Goal: Information Seeking & Learning: Learn about a topic

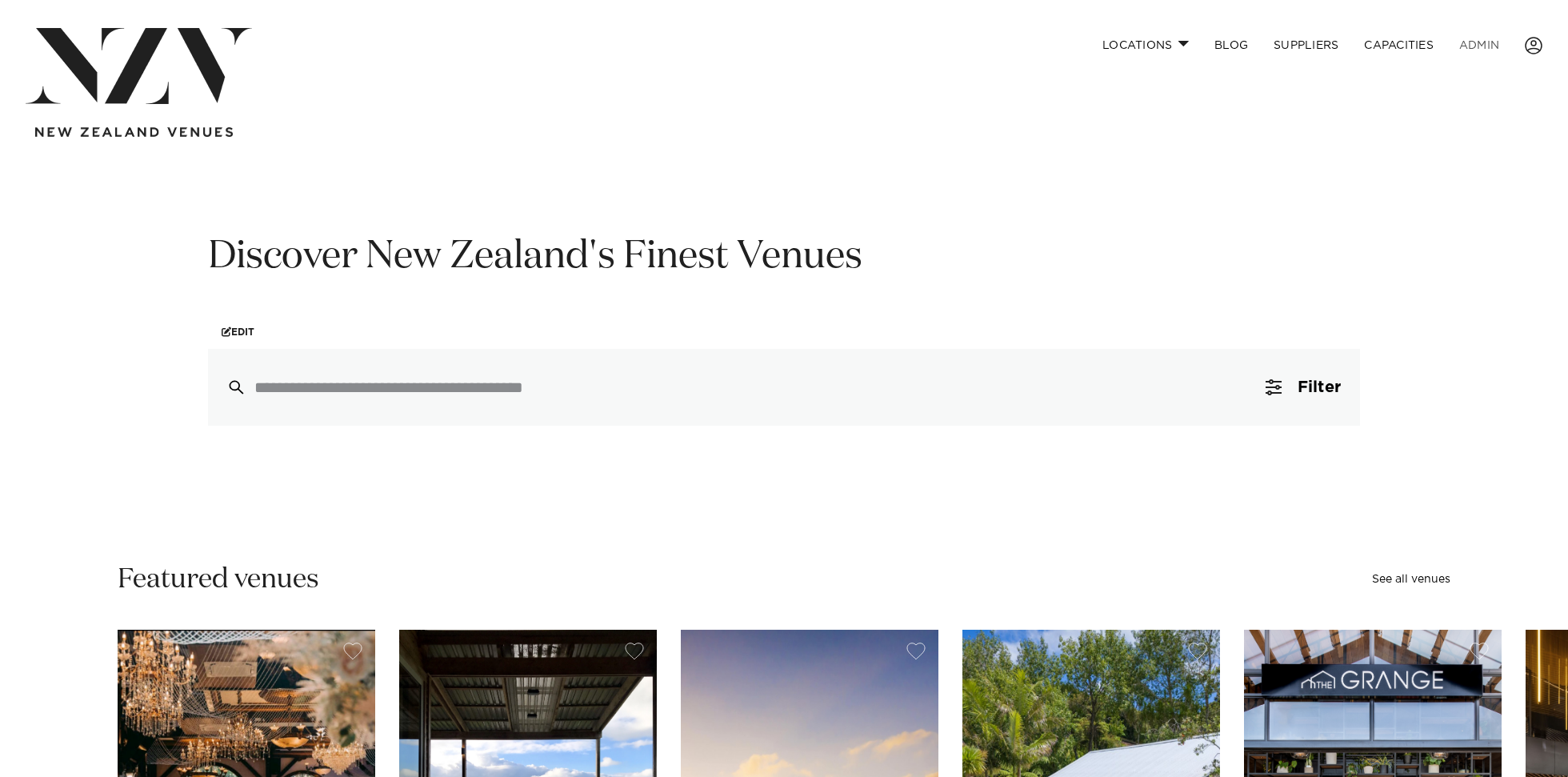
click at [1475, 48] on link "ADMIN" at bounding box center [1479, 45] width 65 height 35
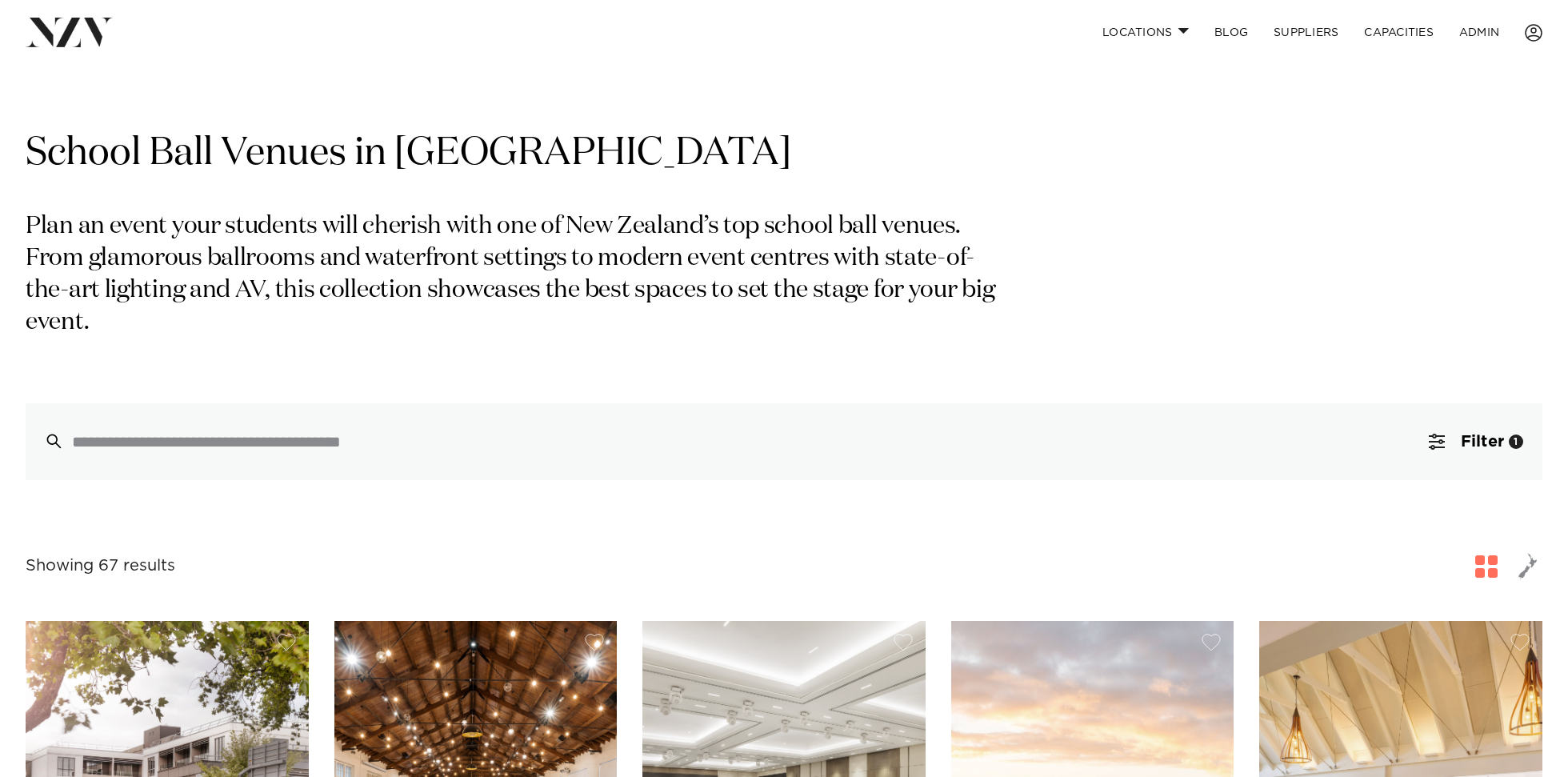
click at [587, 233] on p "Plan an event your students will cherish with one of New Zealand’s top school b…" at bounding box center [520, 275] width 989 height 128
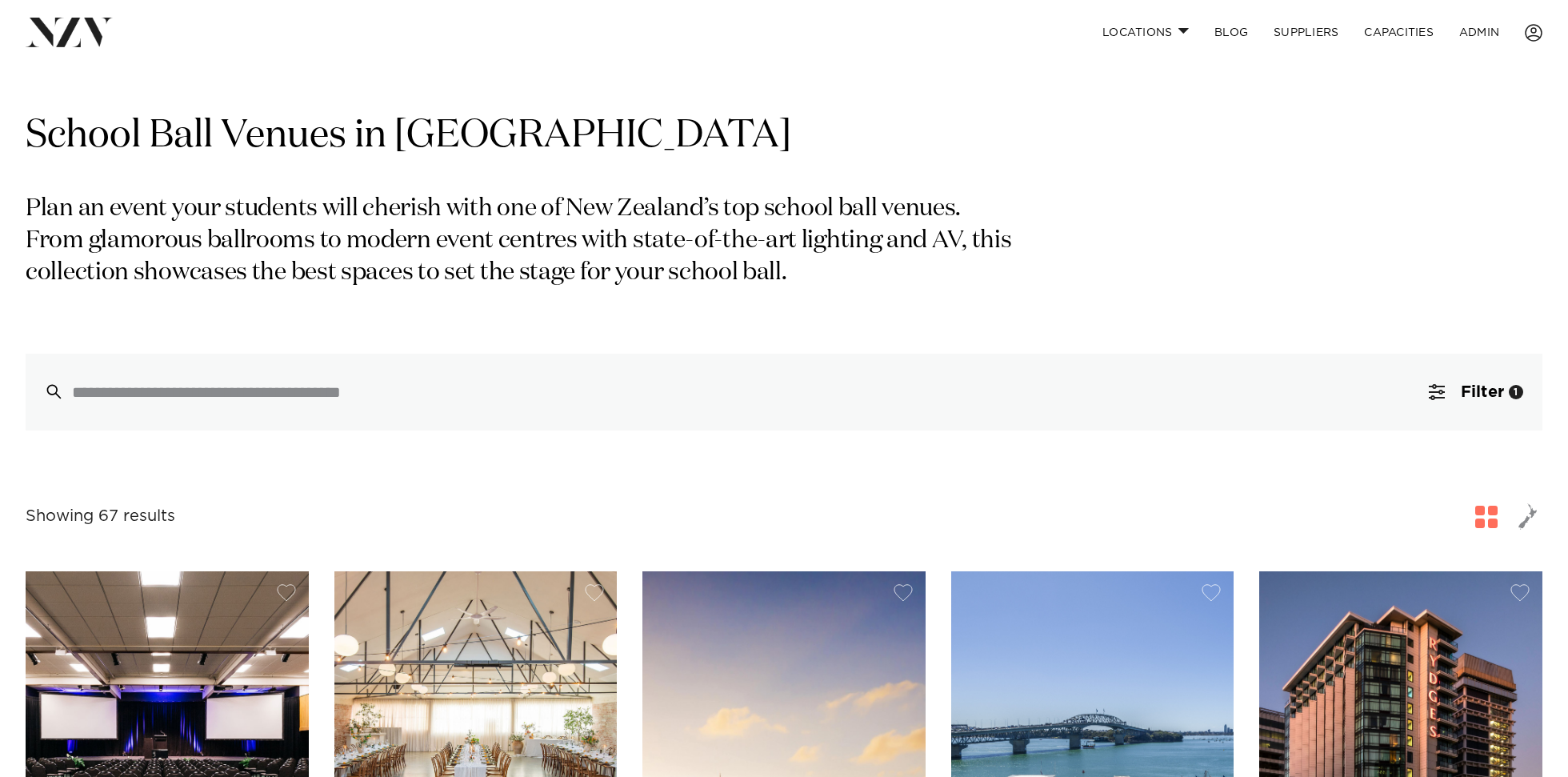
scroll to position [20, 0]
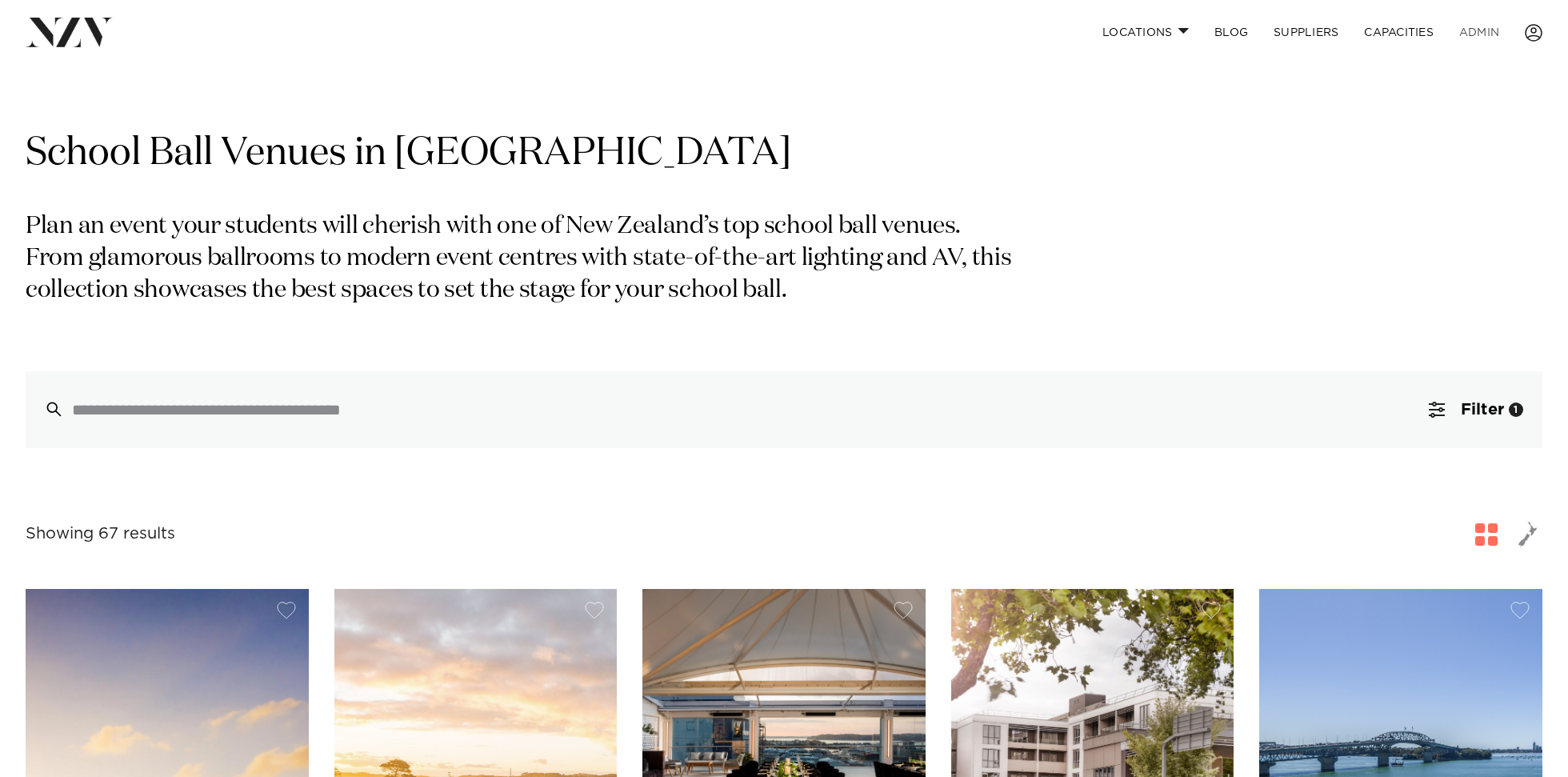
click at [1483, 30] on link "ADMIN" at bounding box center [1479, 32] width 65 height 35
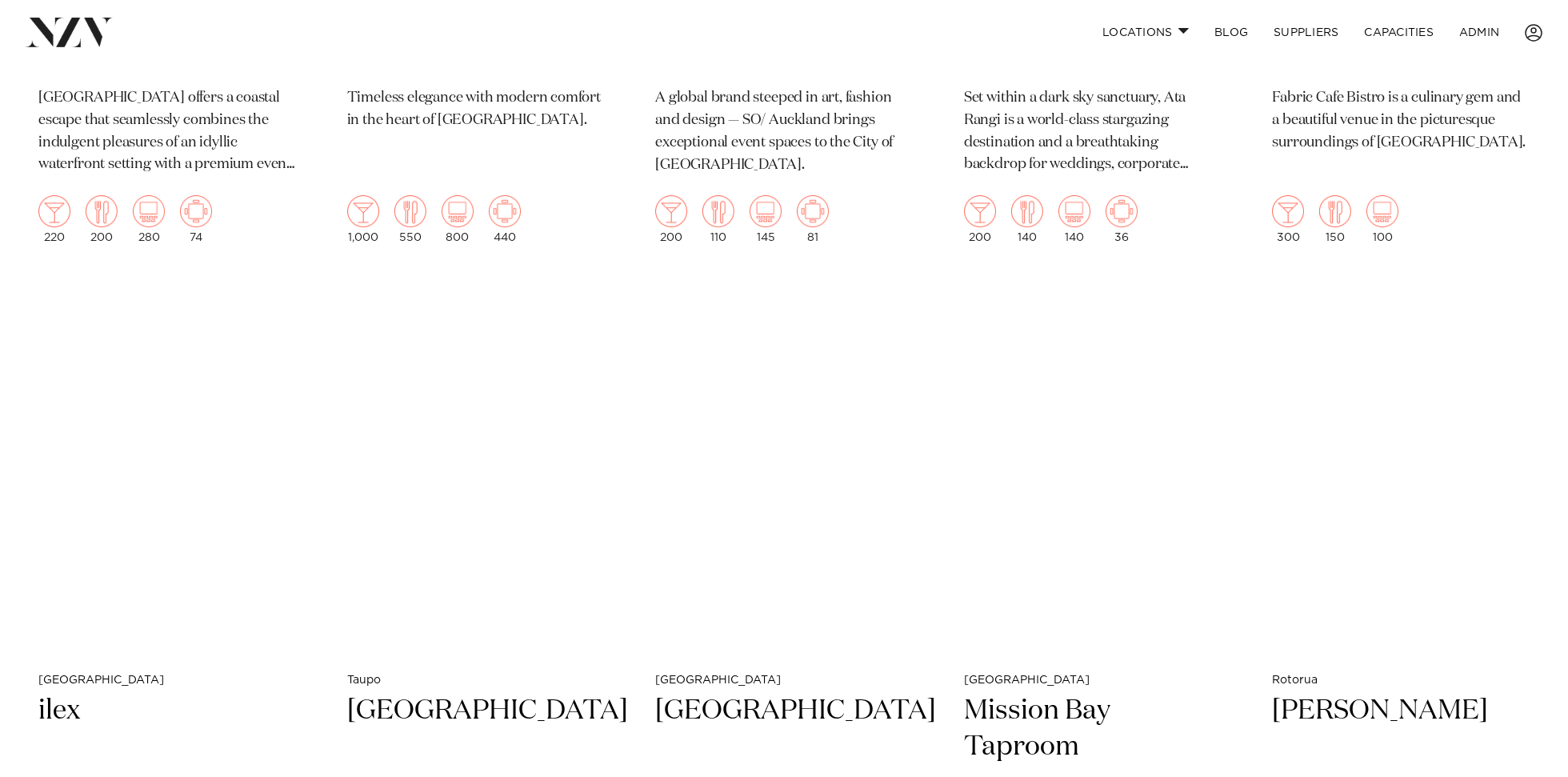
scroll to position [4236, 0]
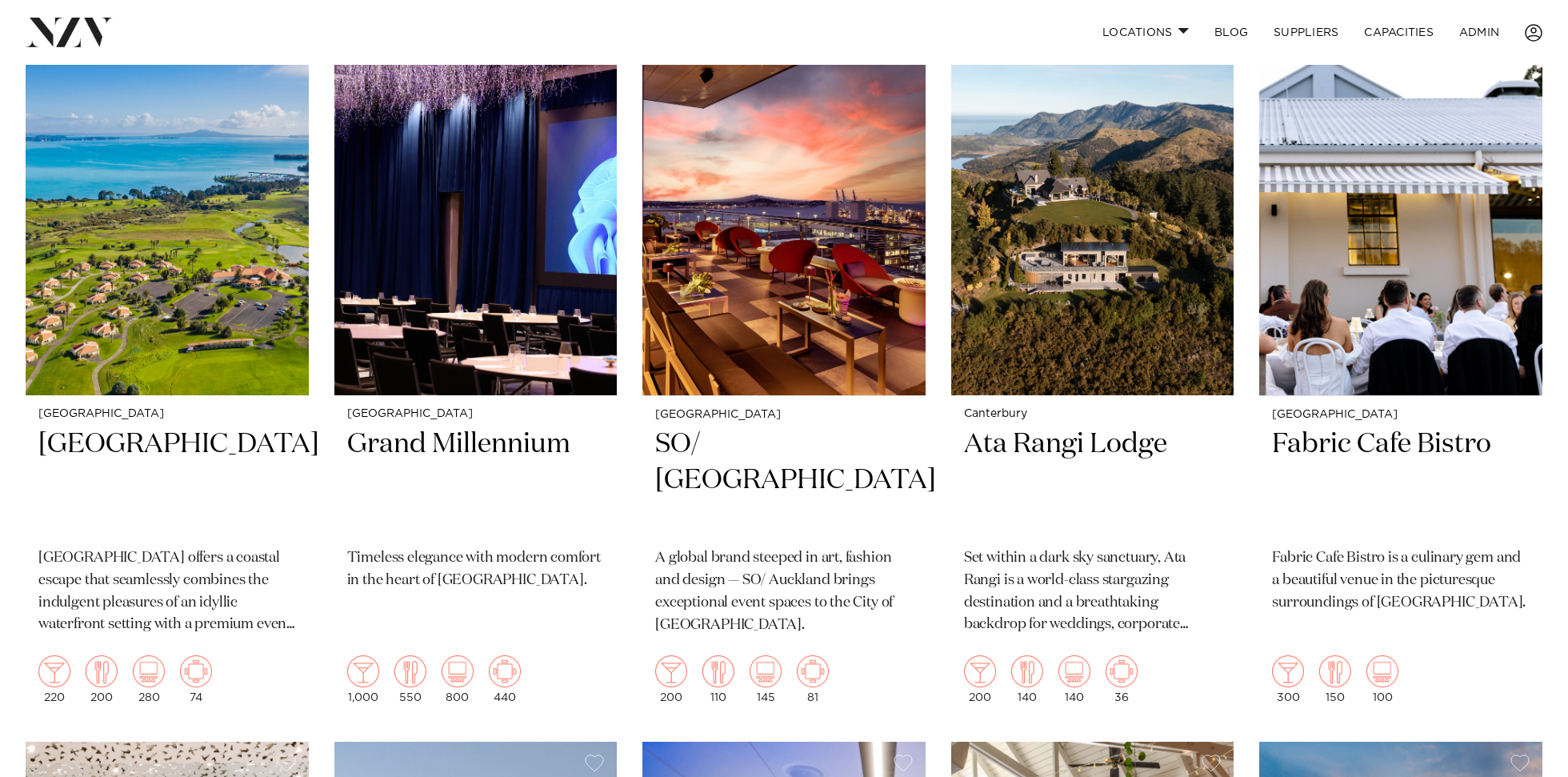
click at [90, 35] on img at bounding box center [69, 31] width 87 height 29
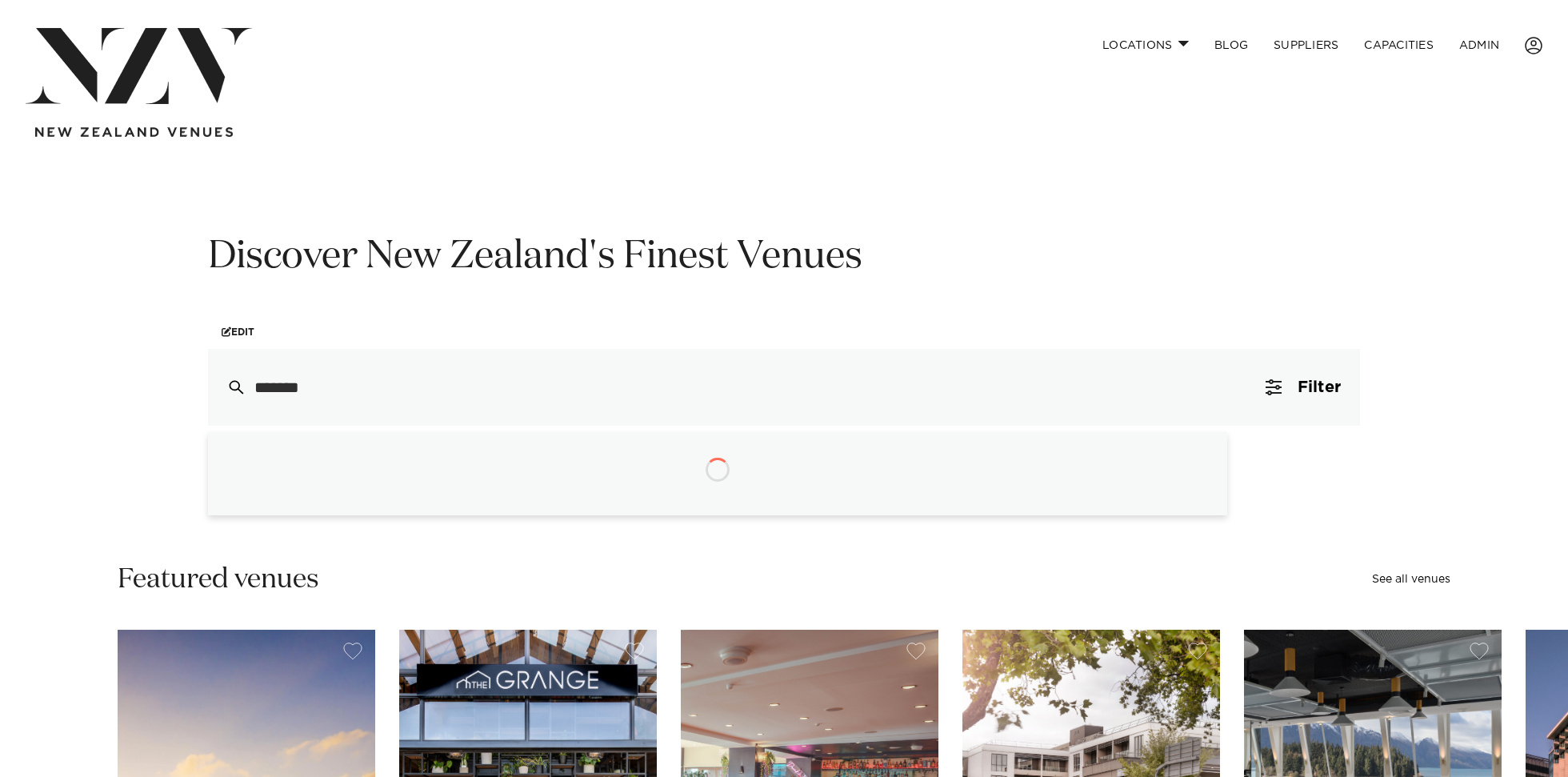
type input "********"
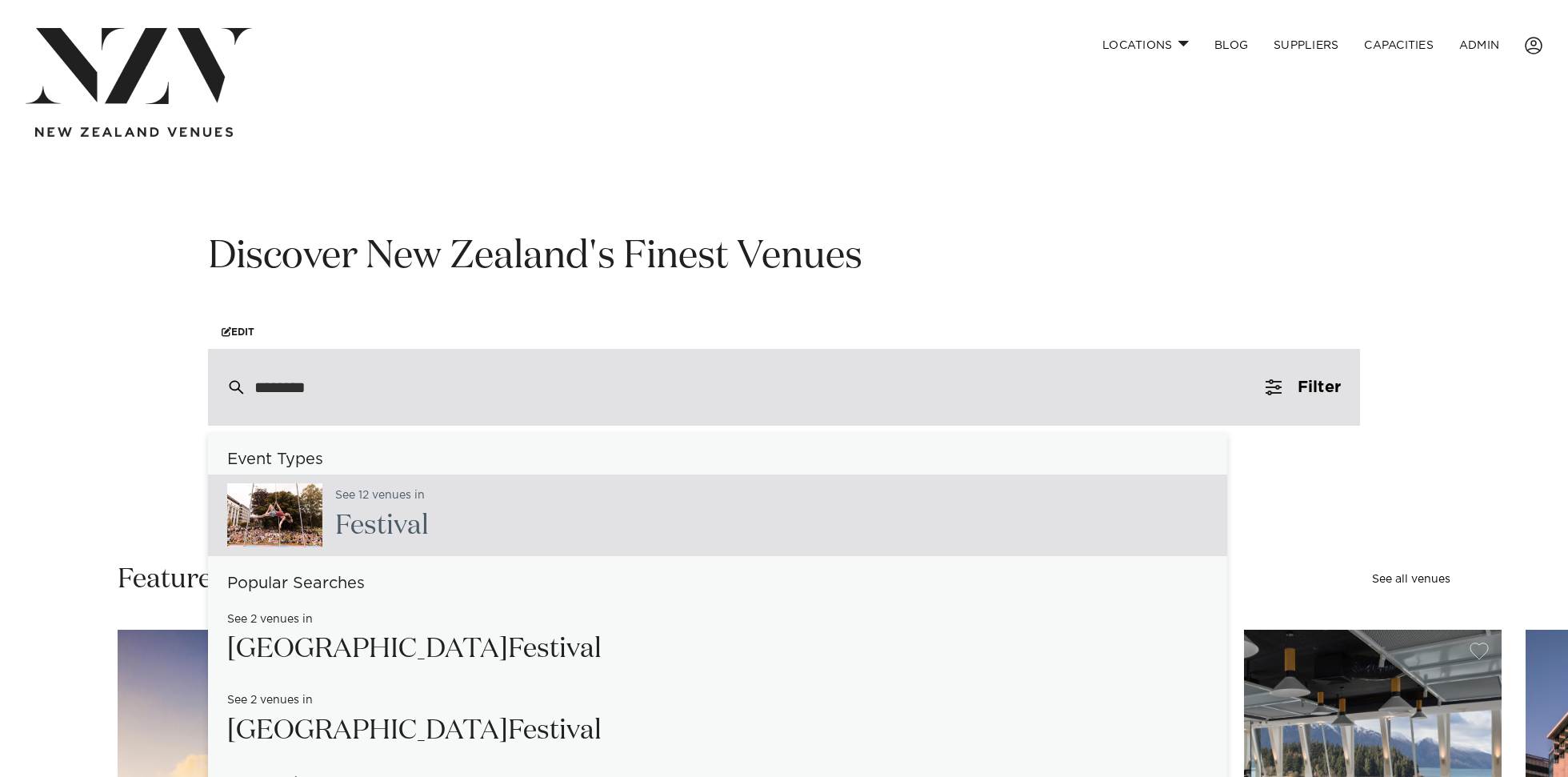
click at [560, 526] on div "See 12 venues in Festival" at bounding box center [717, 515] width 1020 height 82
type input "**********"
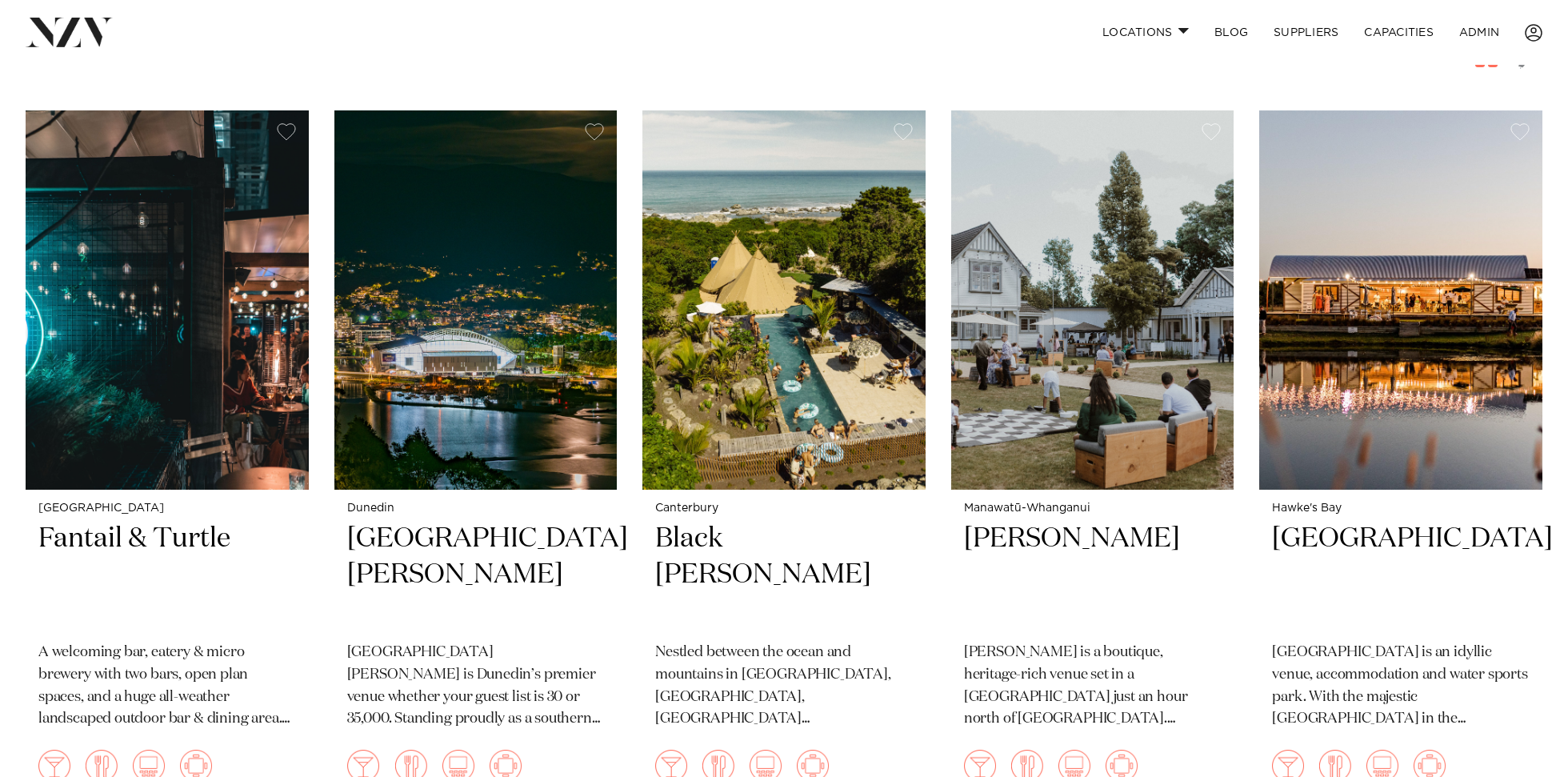
scroll to position [690, 0]
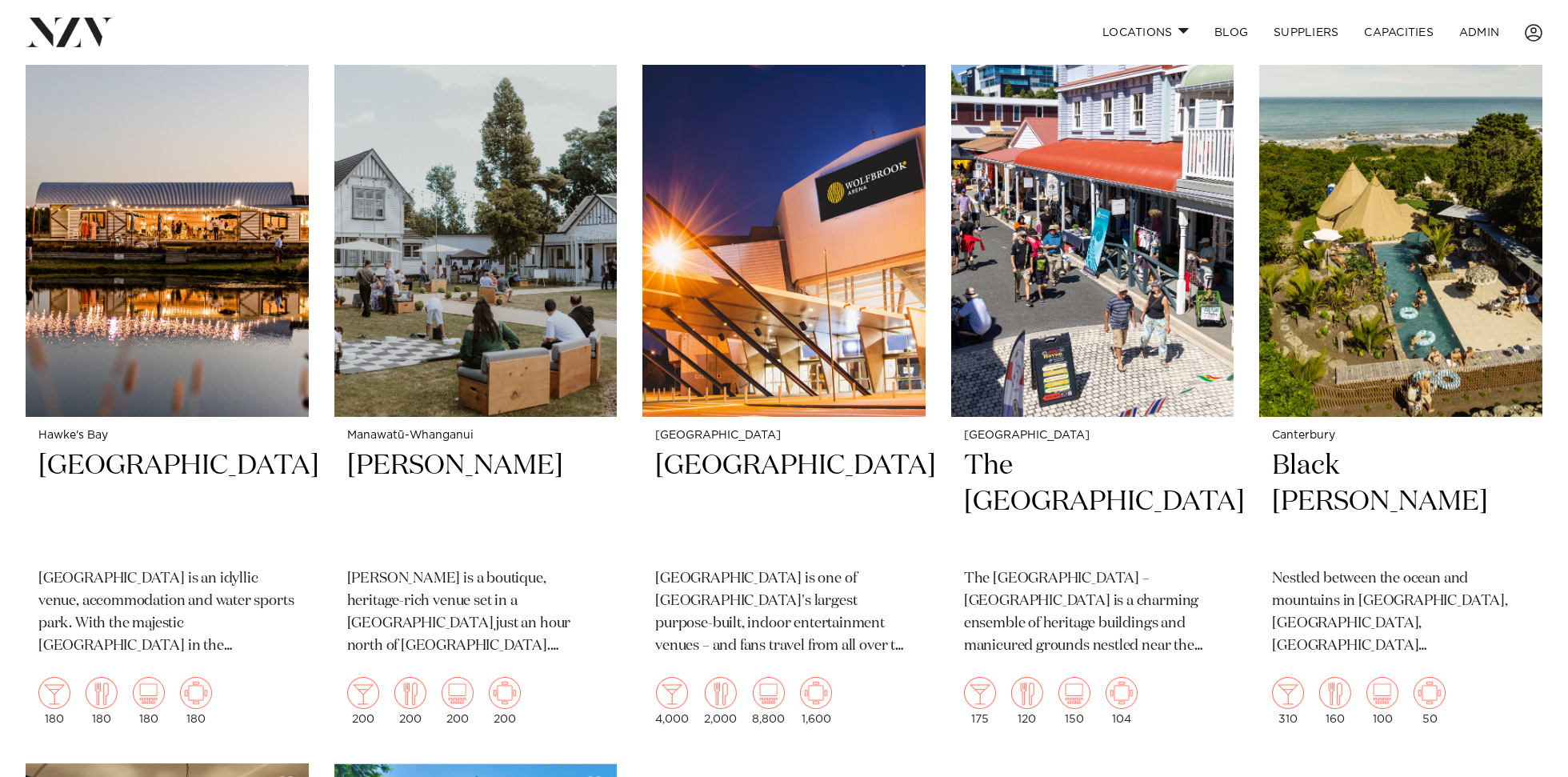
scroll to position [1280, 0]
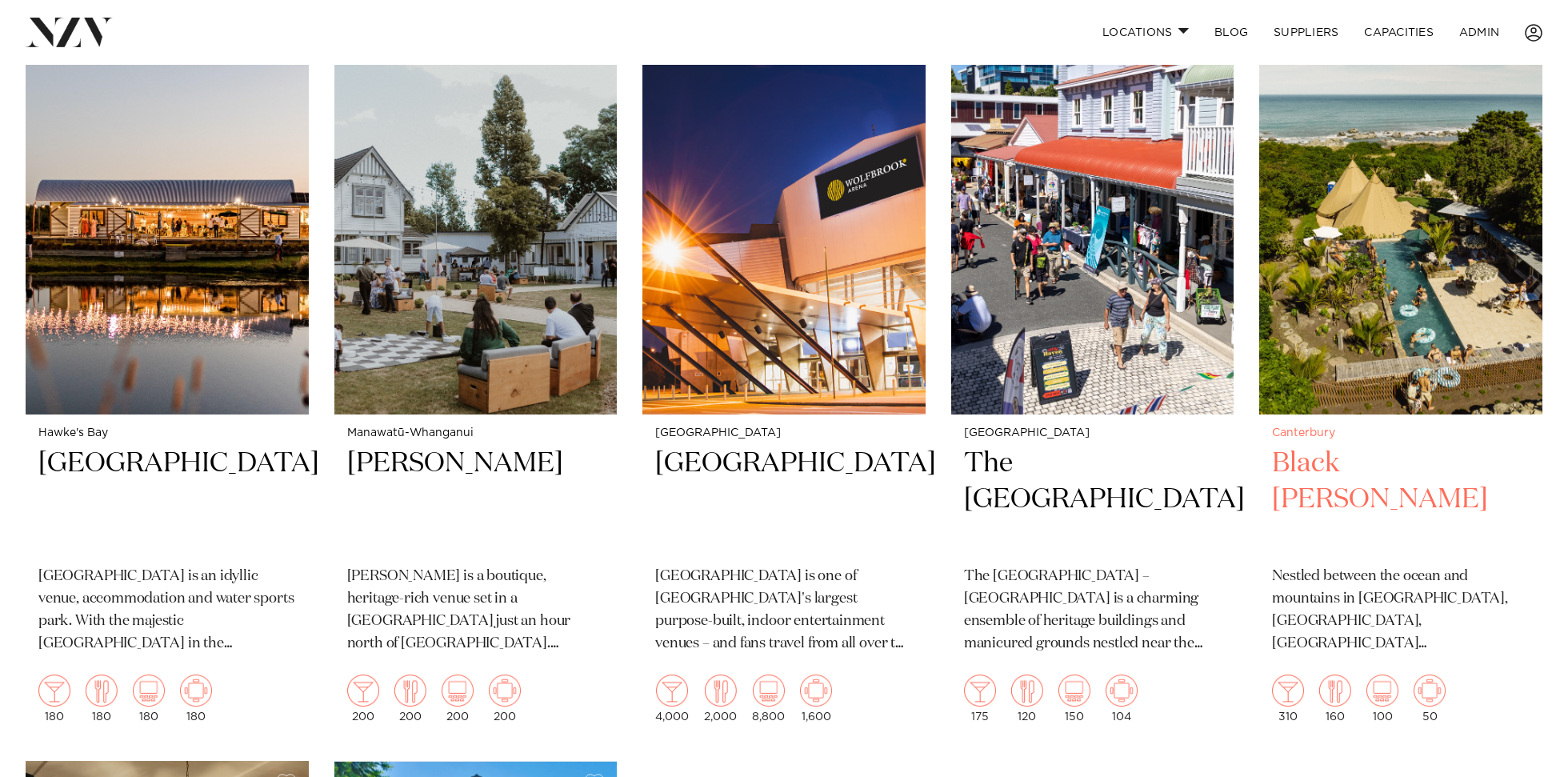
click at [1325, 242] on img at bounding box center [1401, 224] width 283 height 379
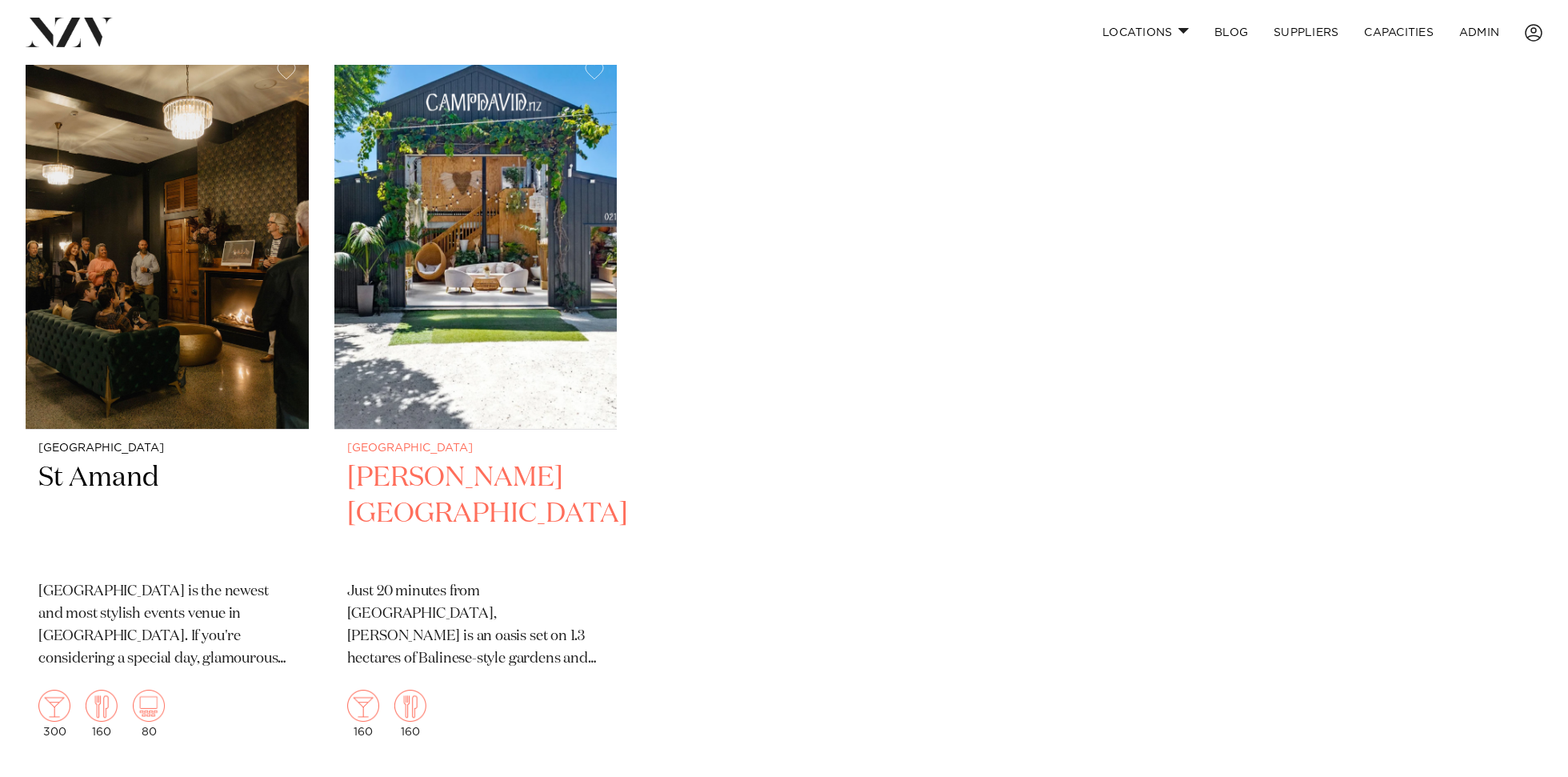
scroll to position [1956, 0]
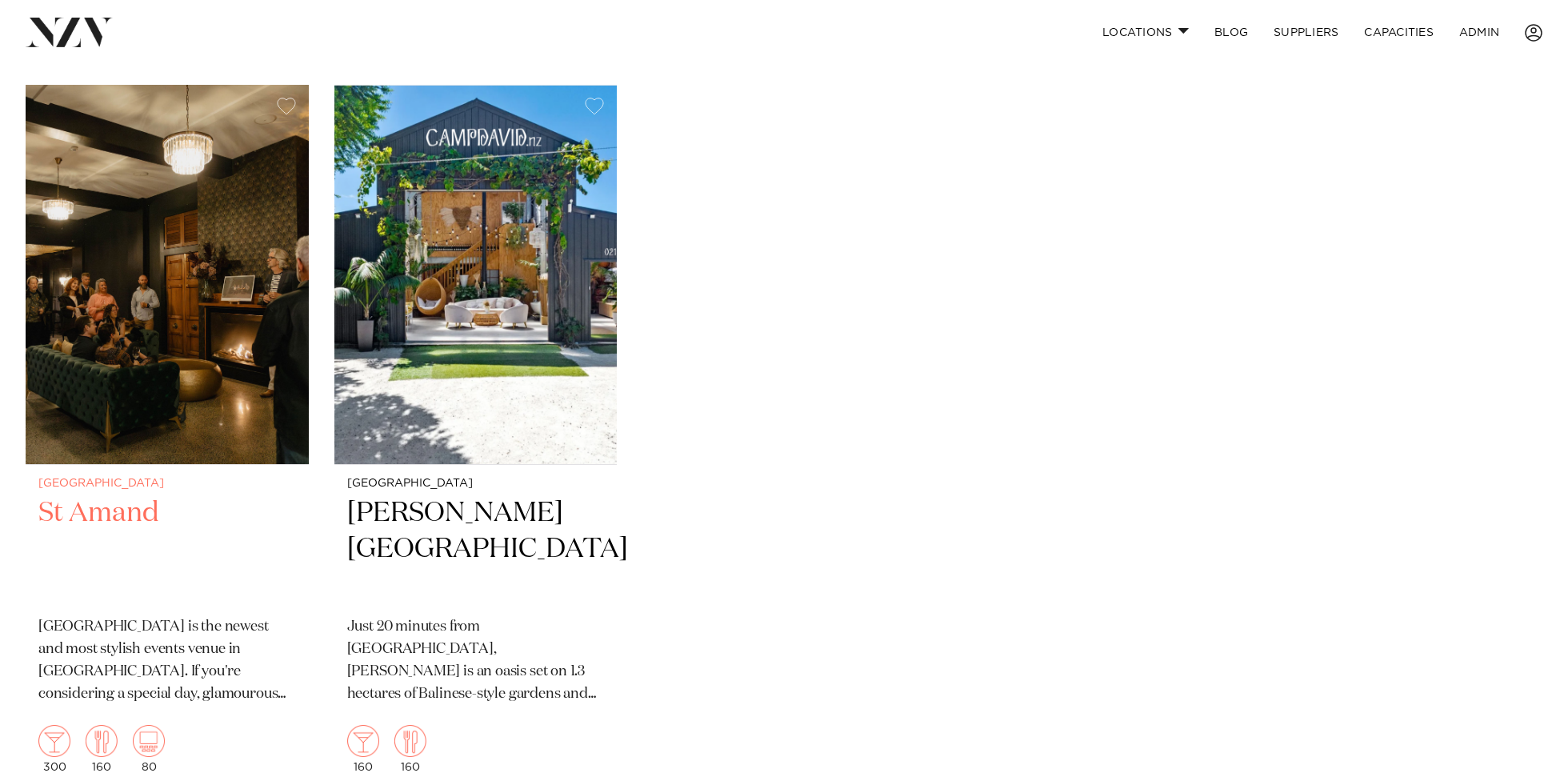
click at [155, 256] on img at bounding box center [167, 275] width 283 height 379
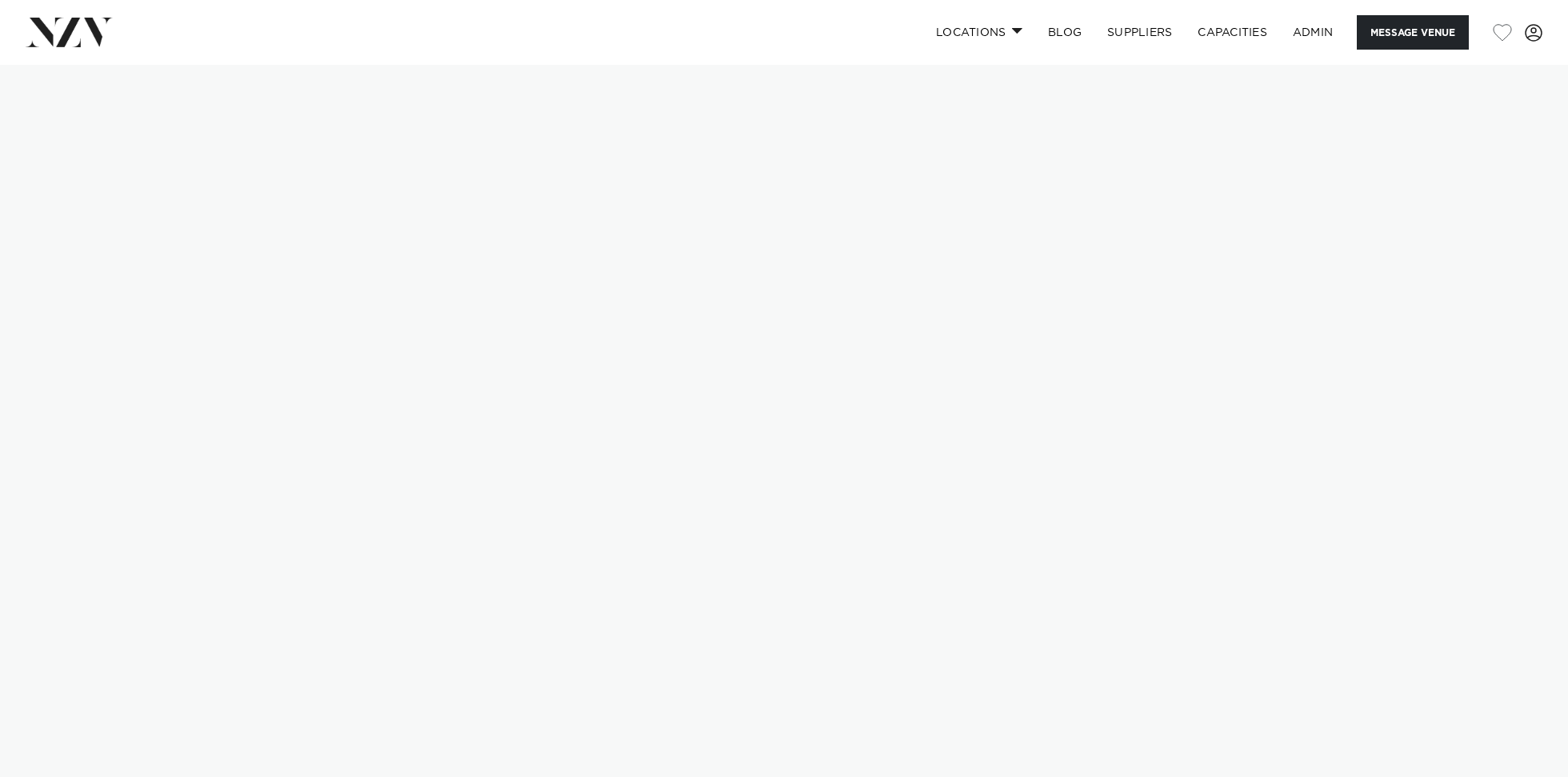
scroll to position [23, 0]
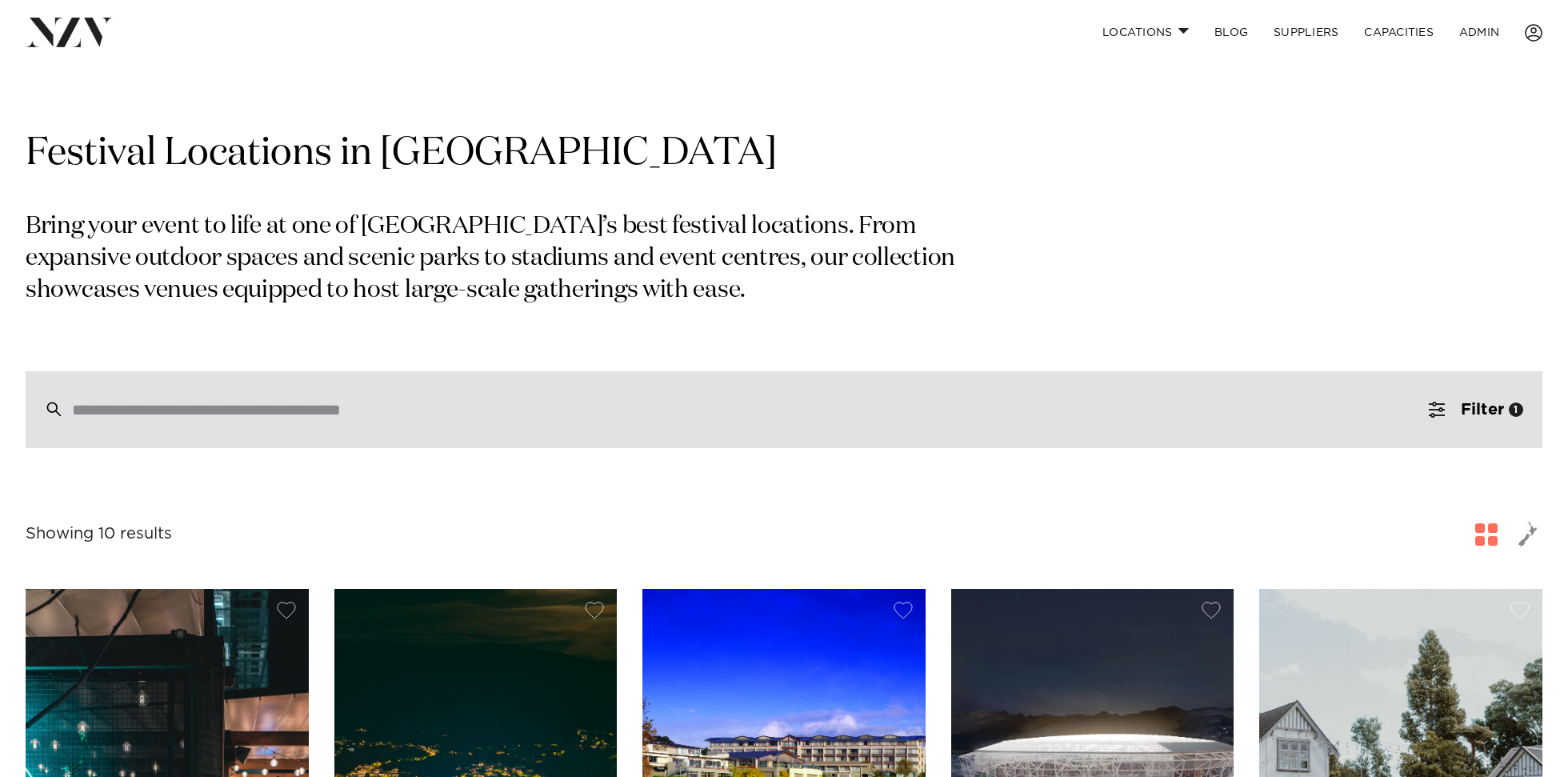
click at [193, 411] on input "search" at bounding box center [750, 409] width 1357 height 17
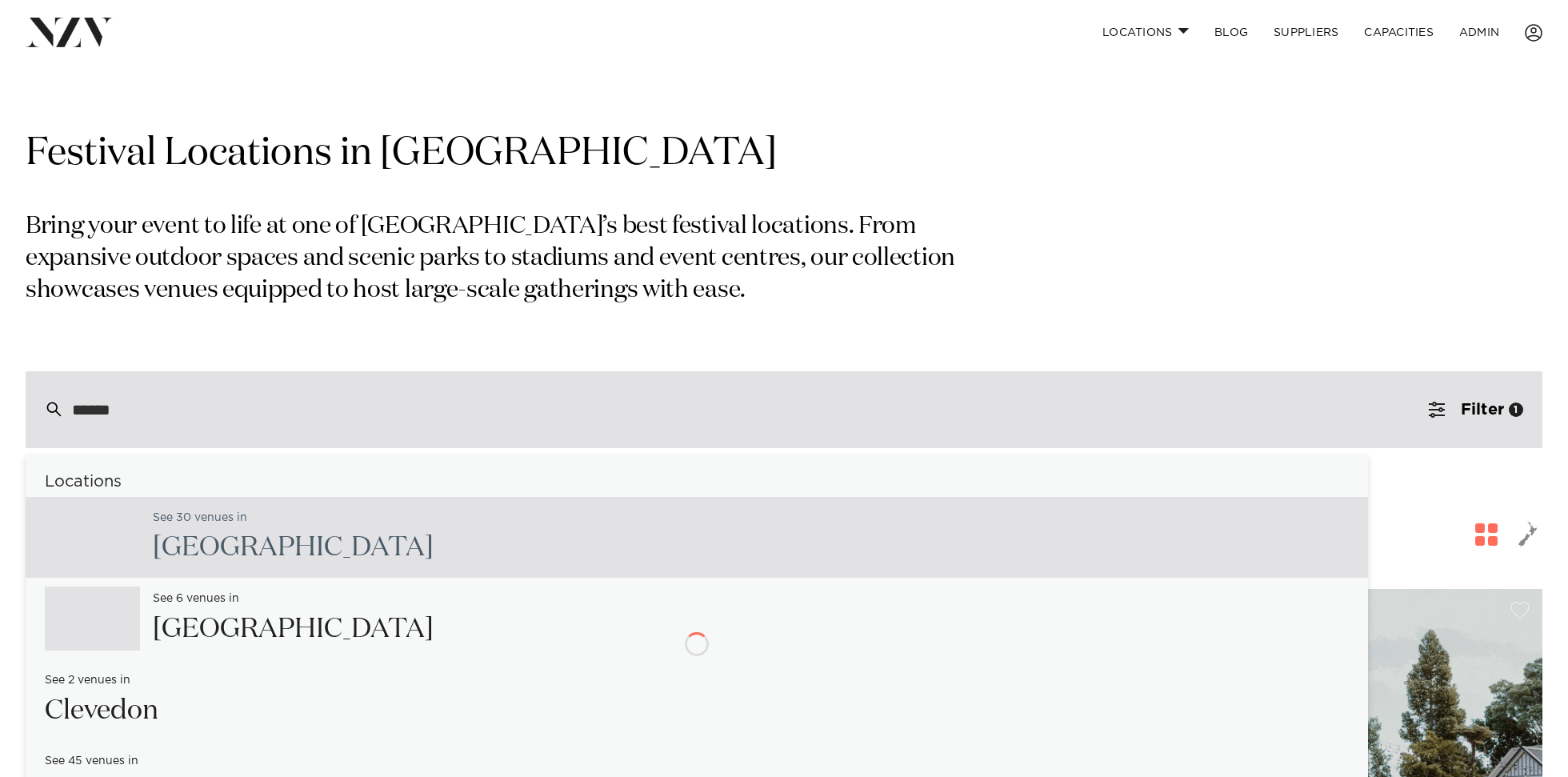
type input "*******"
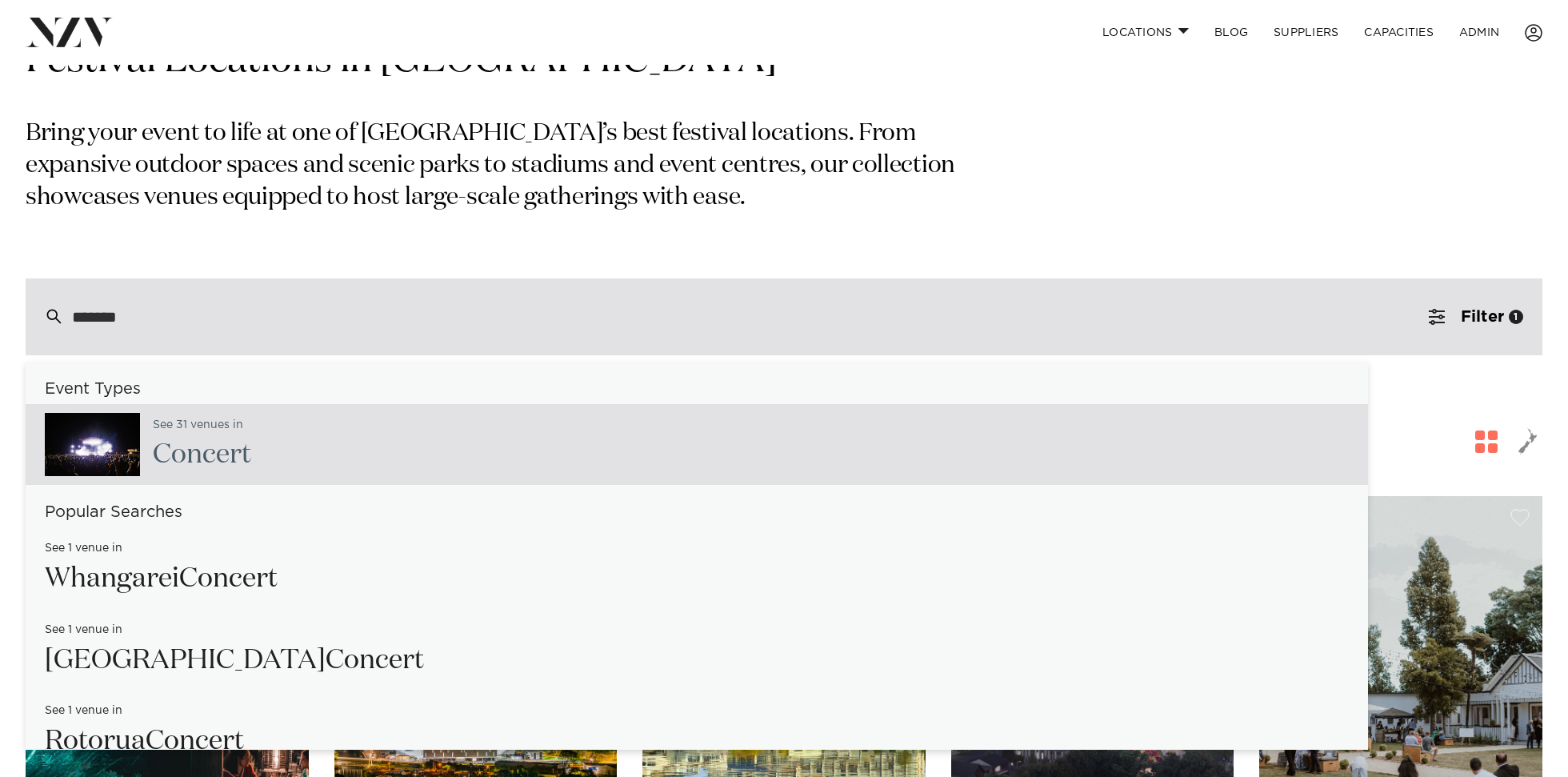
scroll to position [107, 0]
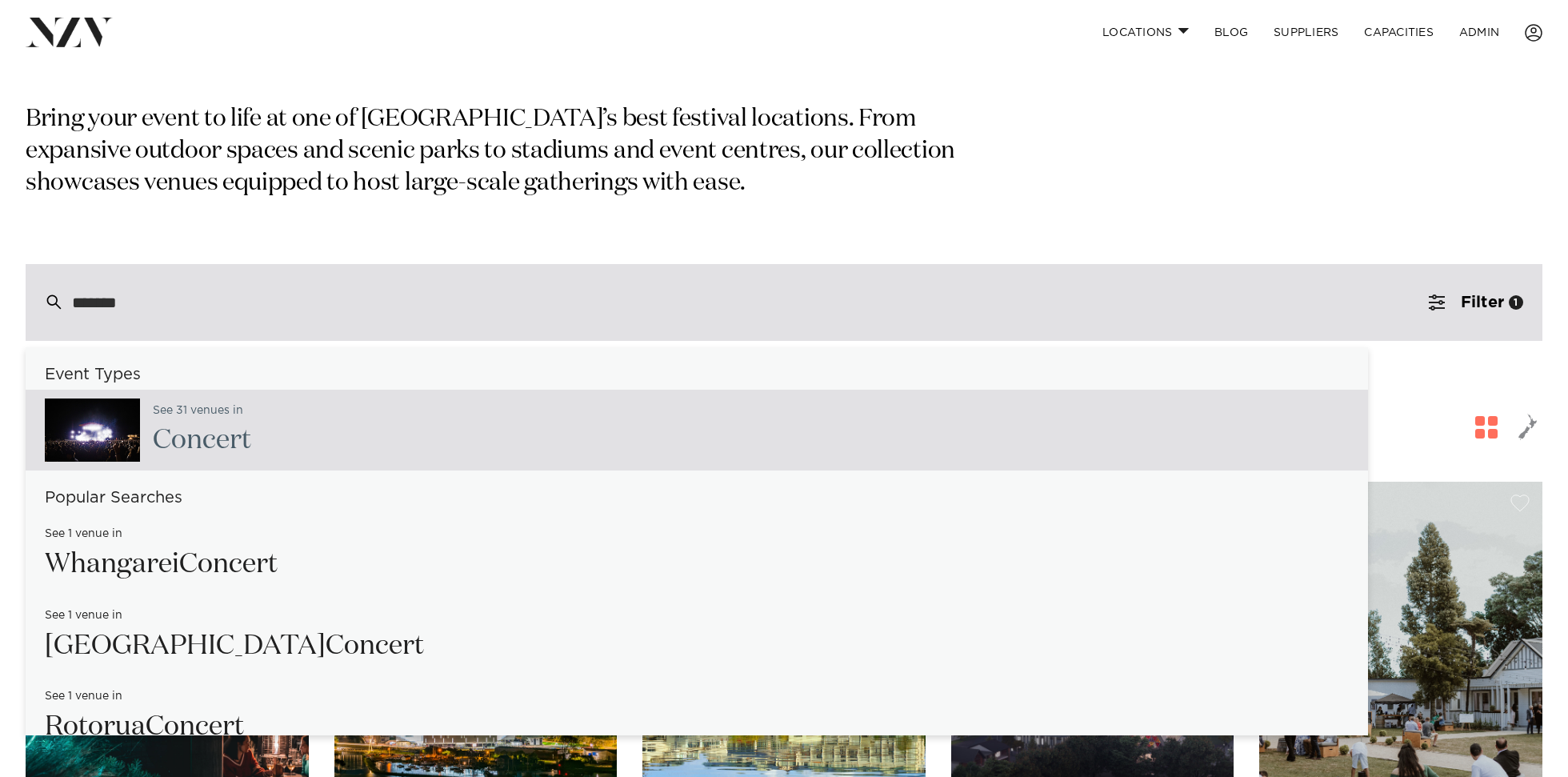
click at [261, 430] on div "See 31 venues in Concert" at bounding box center [696, 430] width 1343 height 82
type input "**********"
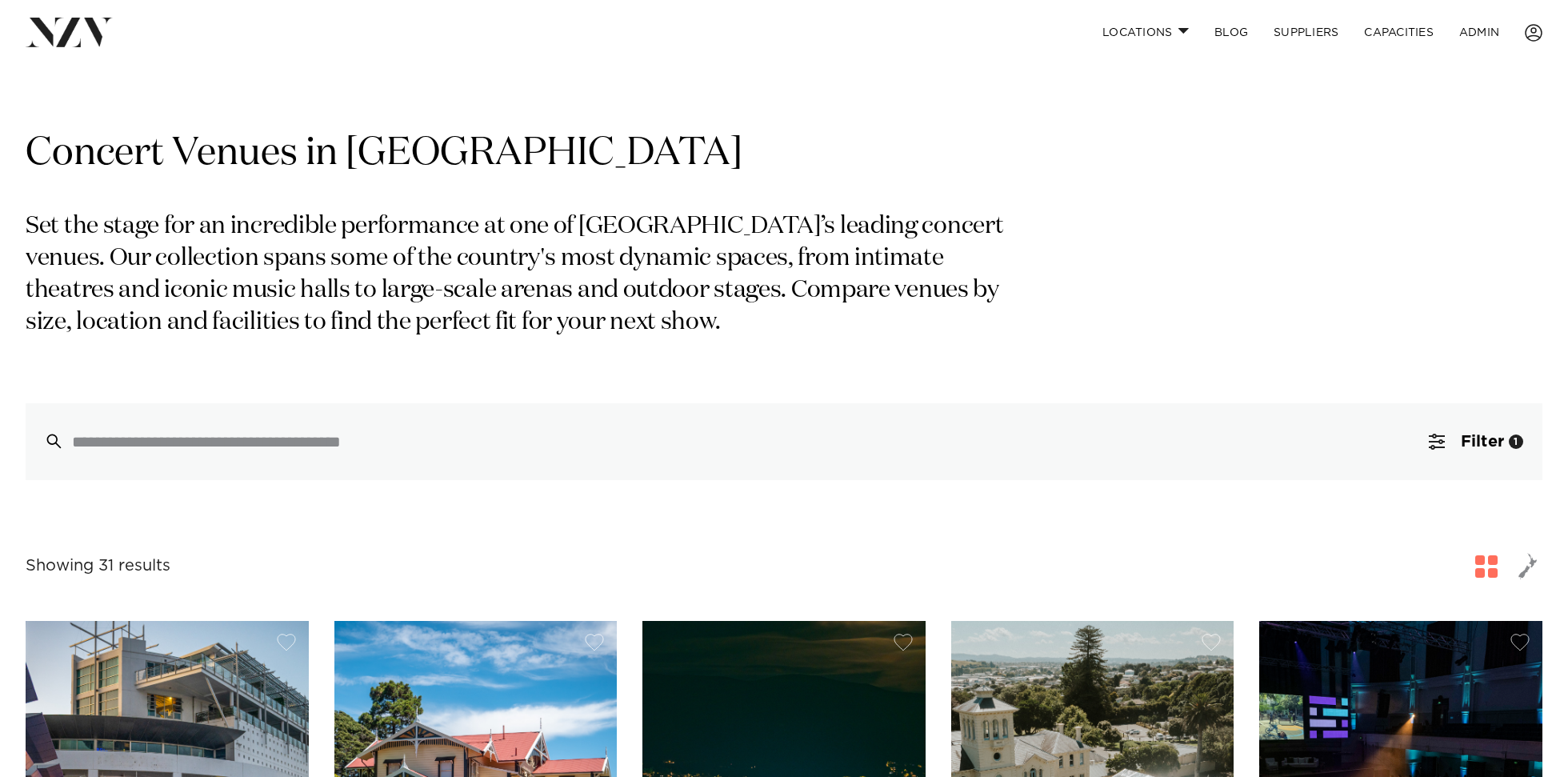
click at [254, 236] on p "Set the stage for an incredible performance at one of New Zealand’s leading con…" at bounding box center [520, 275] width 989 height 128
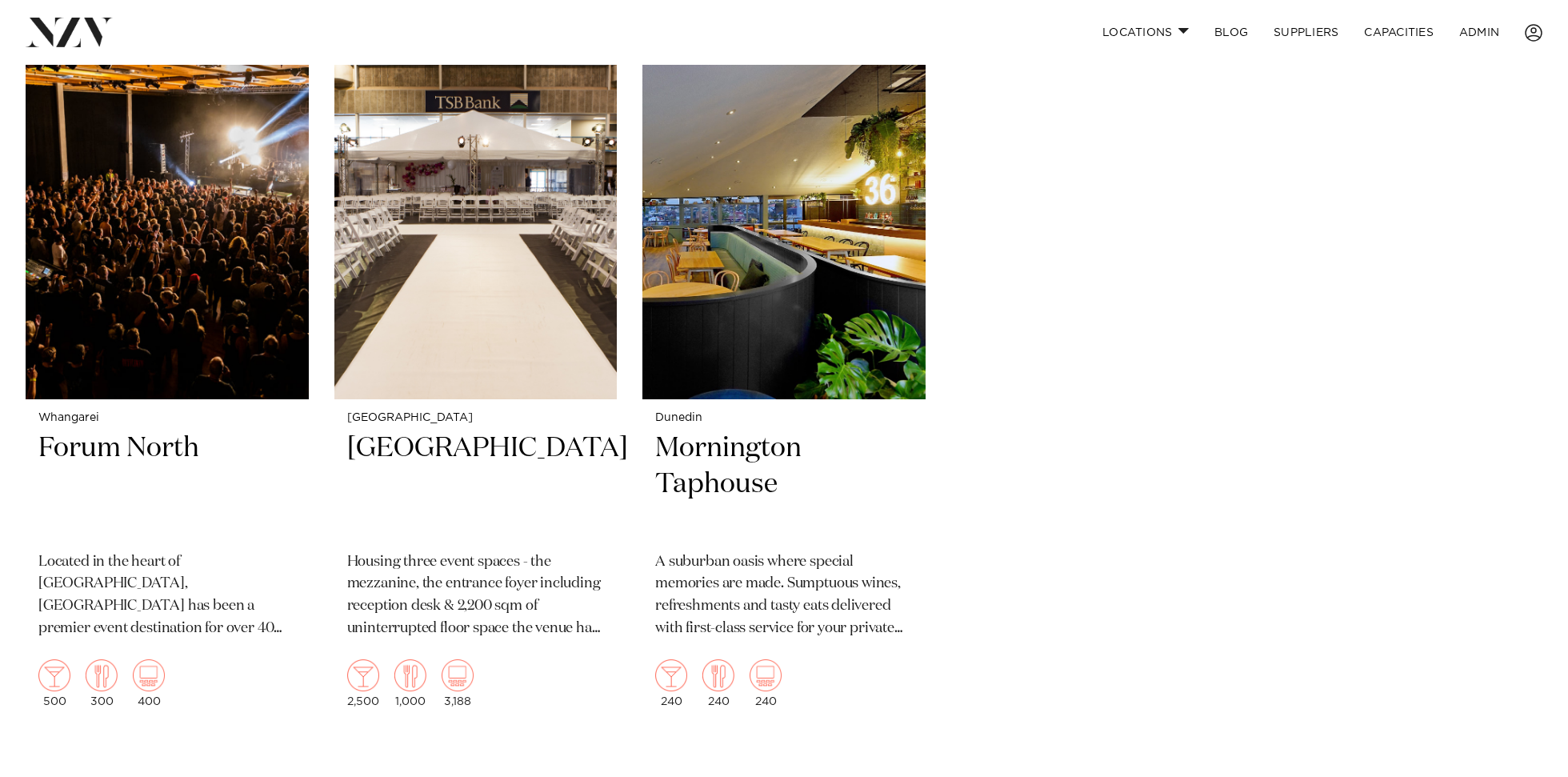
scroll to position [5532, 0]
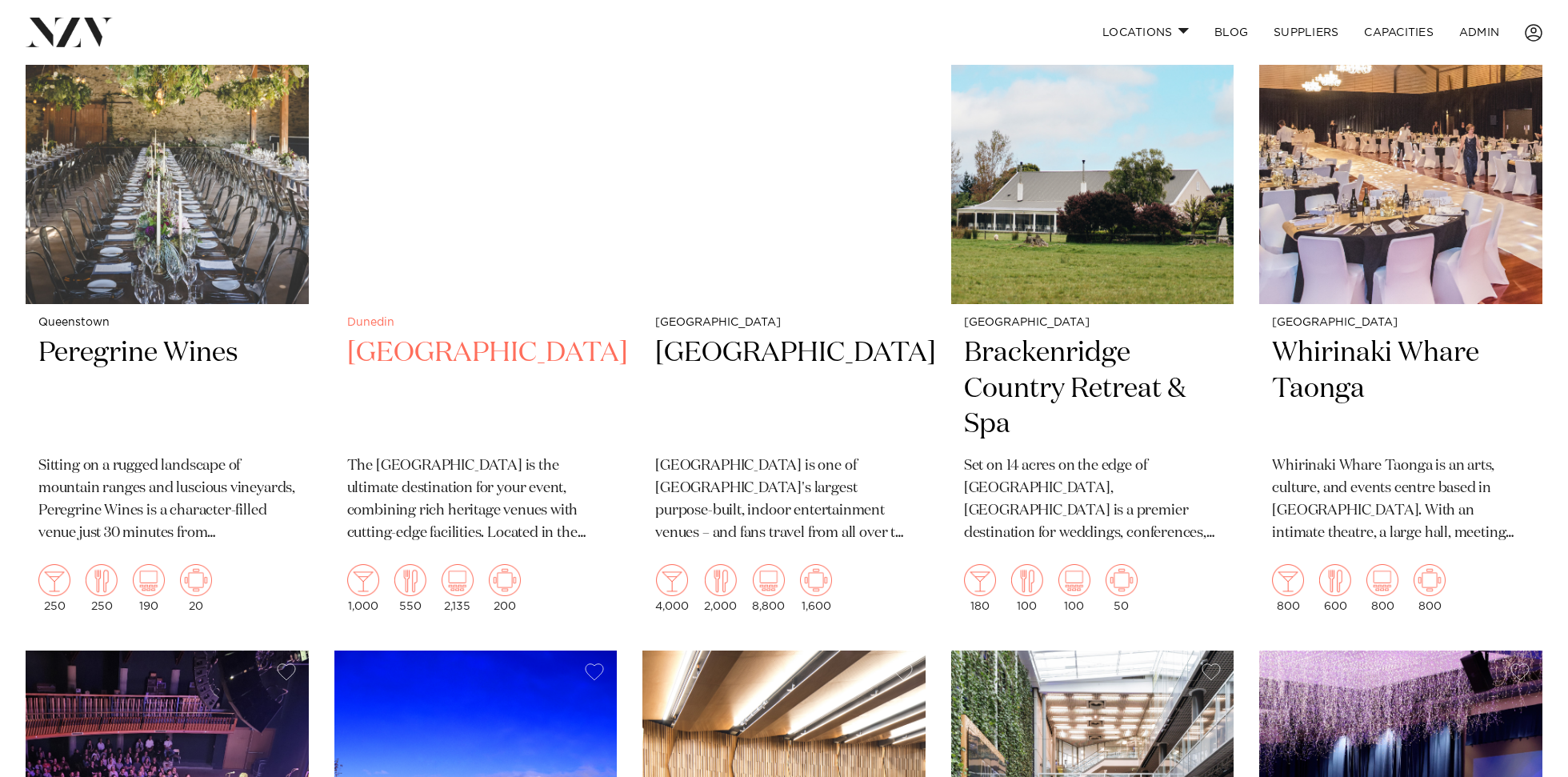
scroll to position [3550, 0]
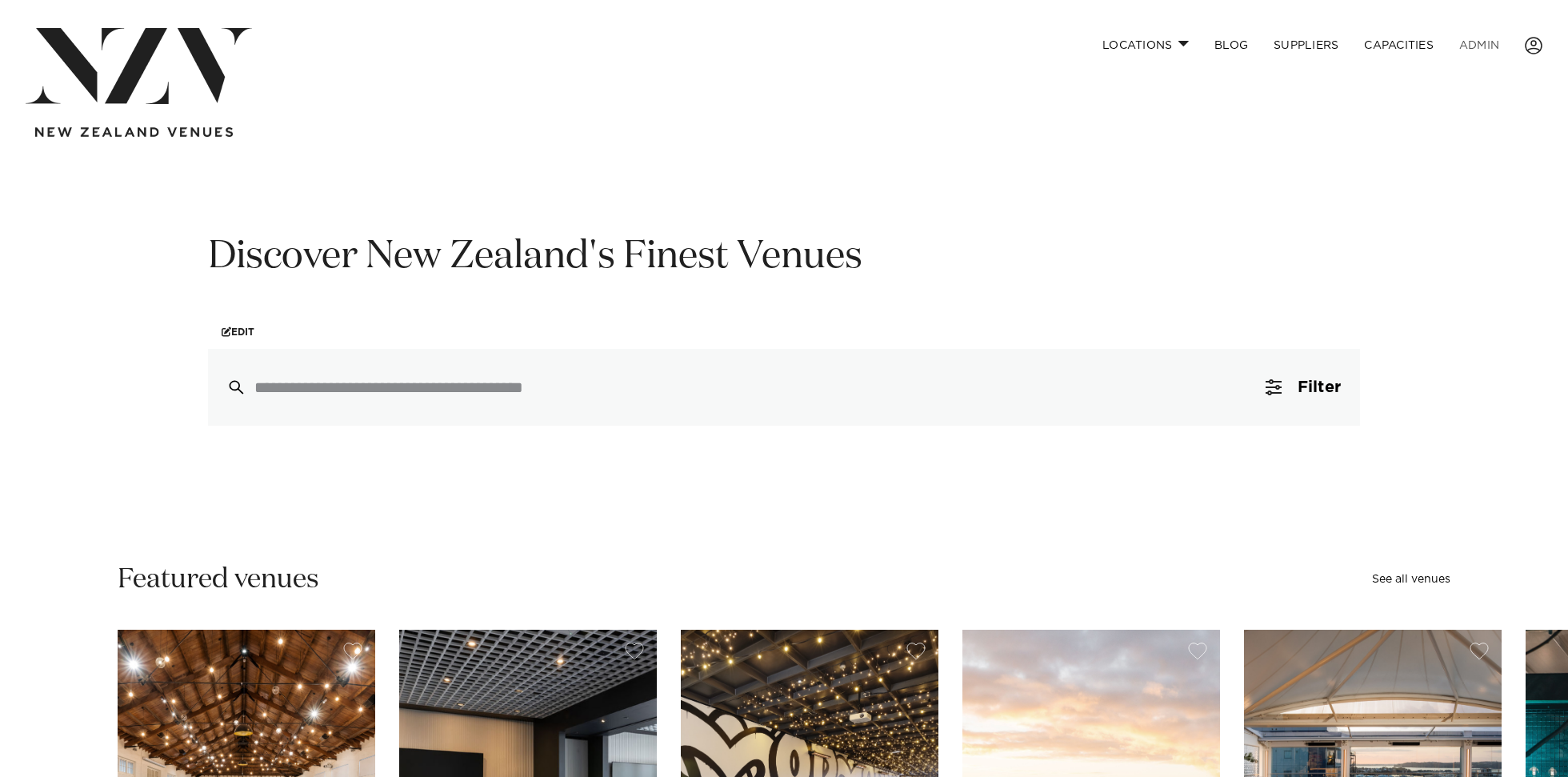
click at [1487, 44] on link "ADMIN" at bounding box center [1479, 45] width 65 height 35
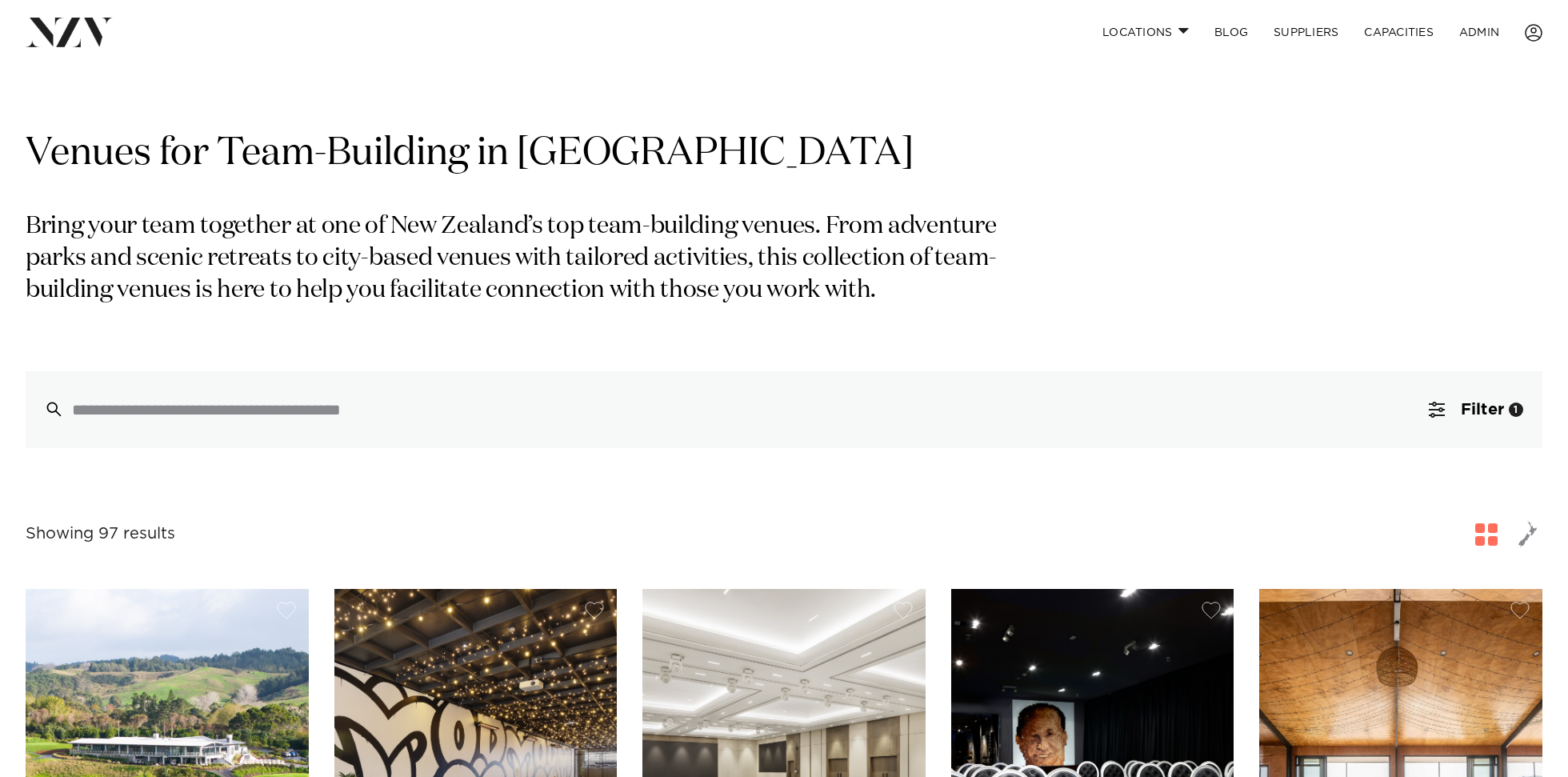
click at [248, 303] on p "Bring your team together at one of New Zealand’s top team-building venues. From…" at bounding box center [520, 259] width 989 height 96
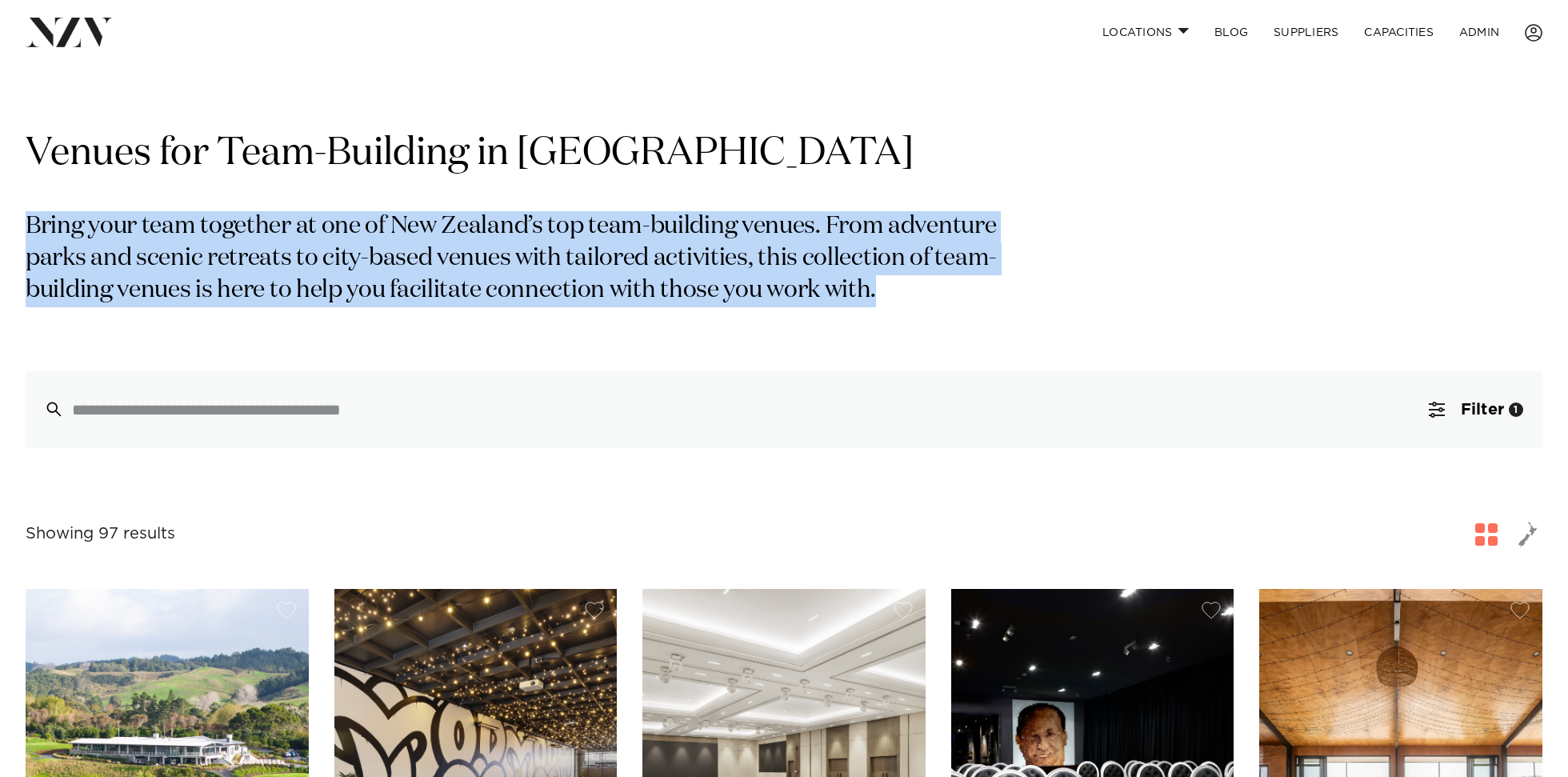
click at [248, 303] on p "Bring your team together at one of New Zealand’s top team-building venues. From…" at bounding box center [520, 259] width 989 height 96
click at [289, 211] on p "Bring your team together at one of New Zealand’s top team-building venues. From…" at bounding box center [520, 259] width 989 height 96
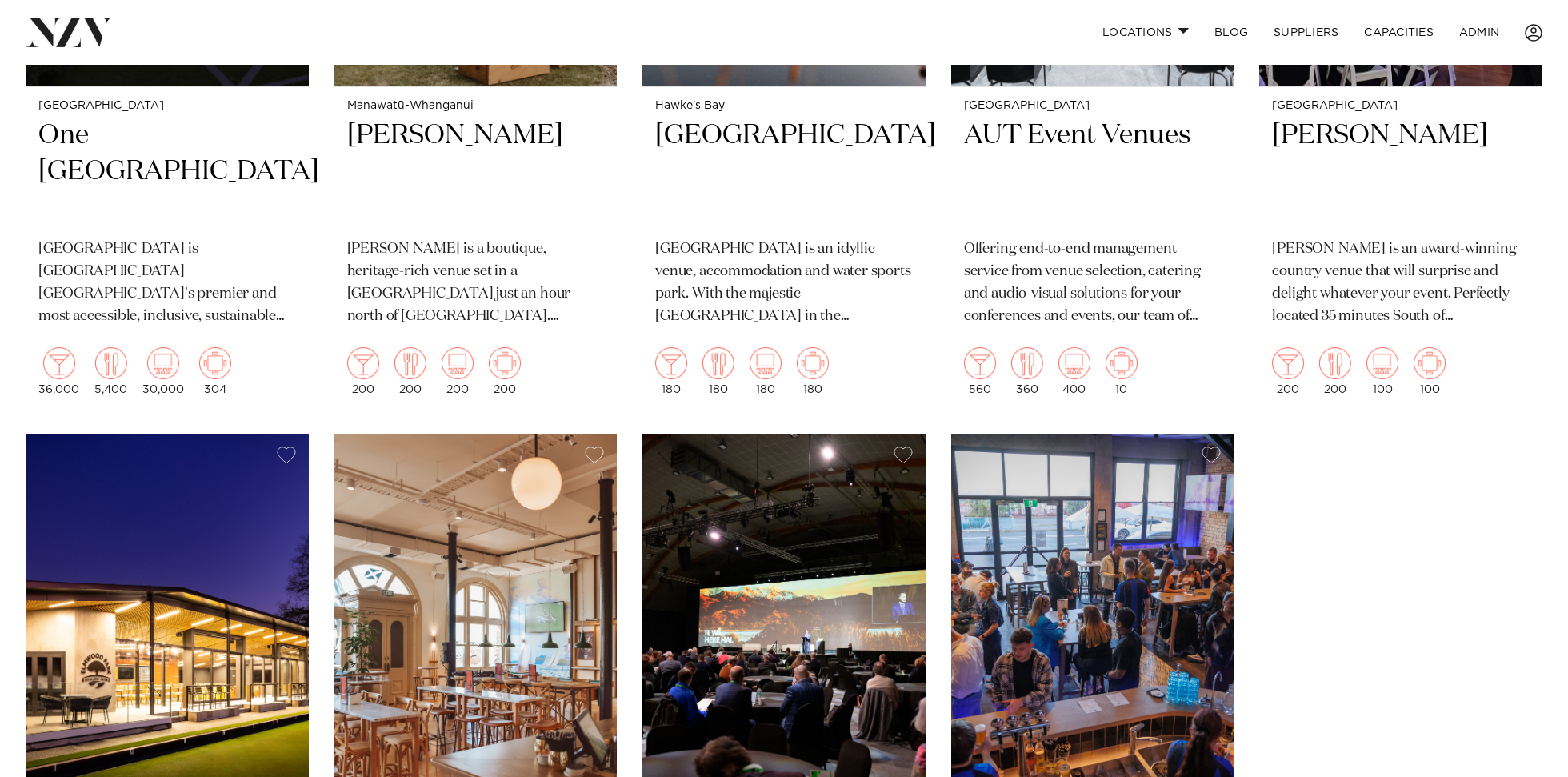
scroll to position [2065, 0]
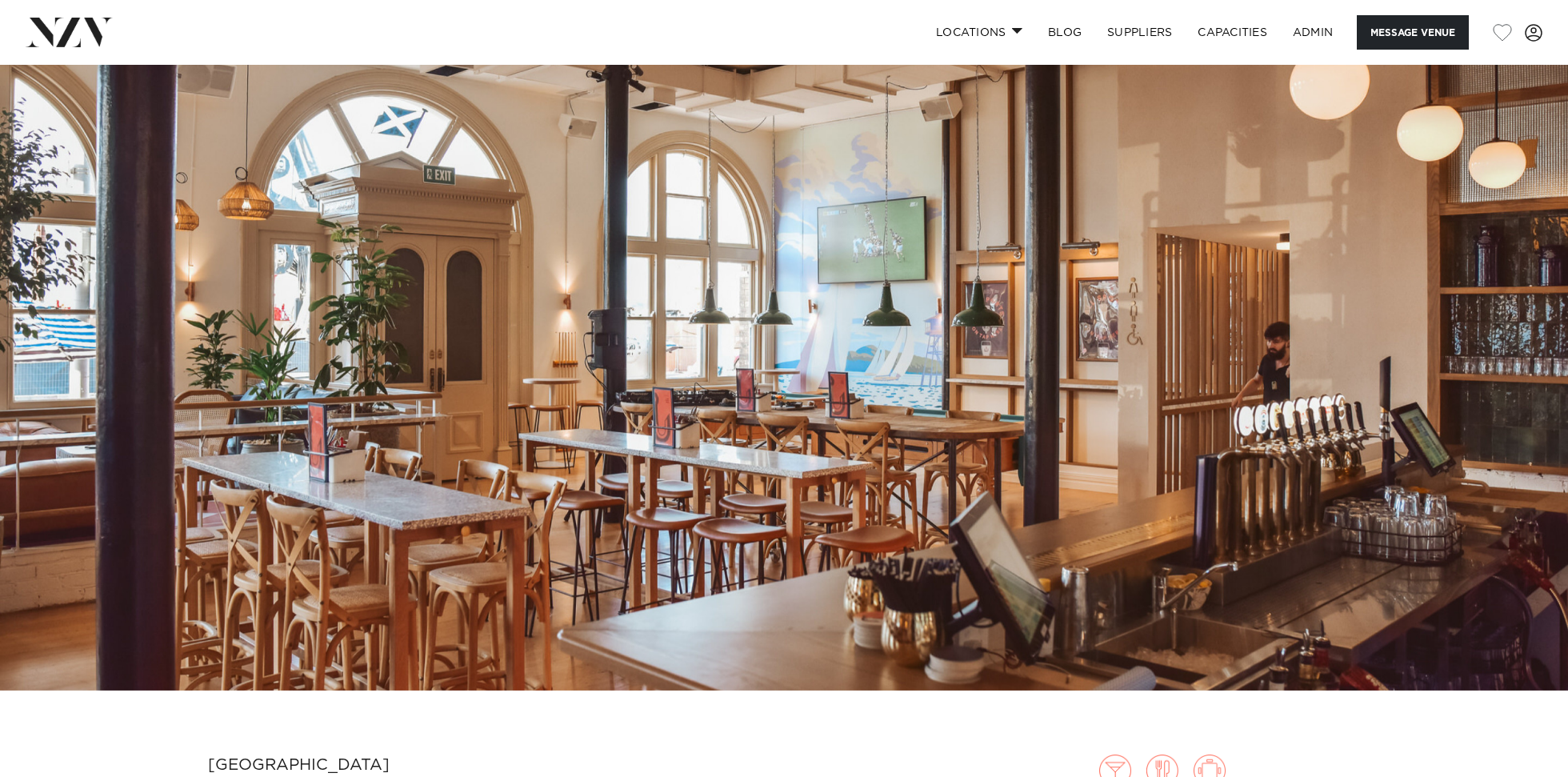
scroll to position [256, 0]
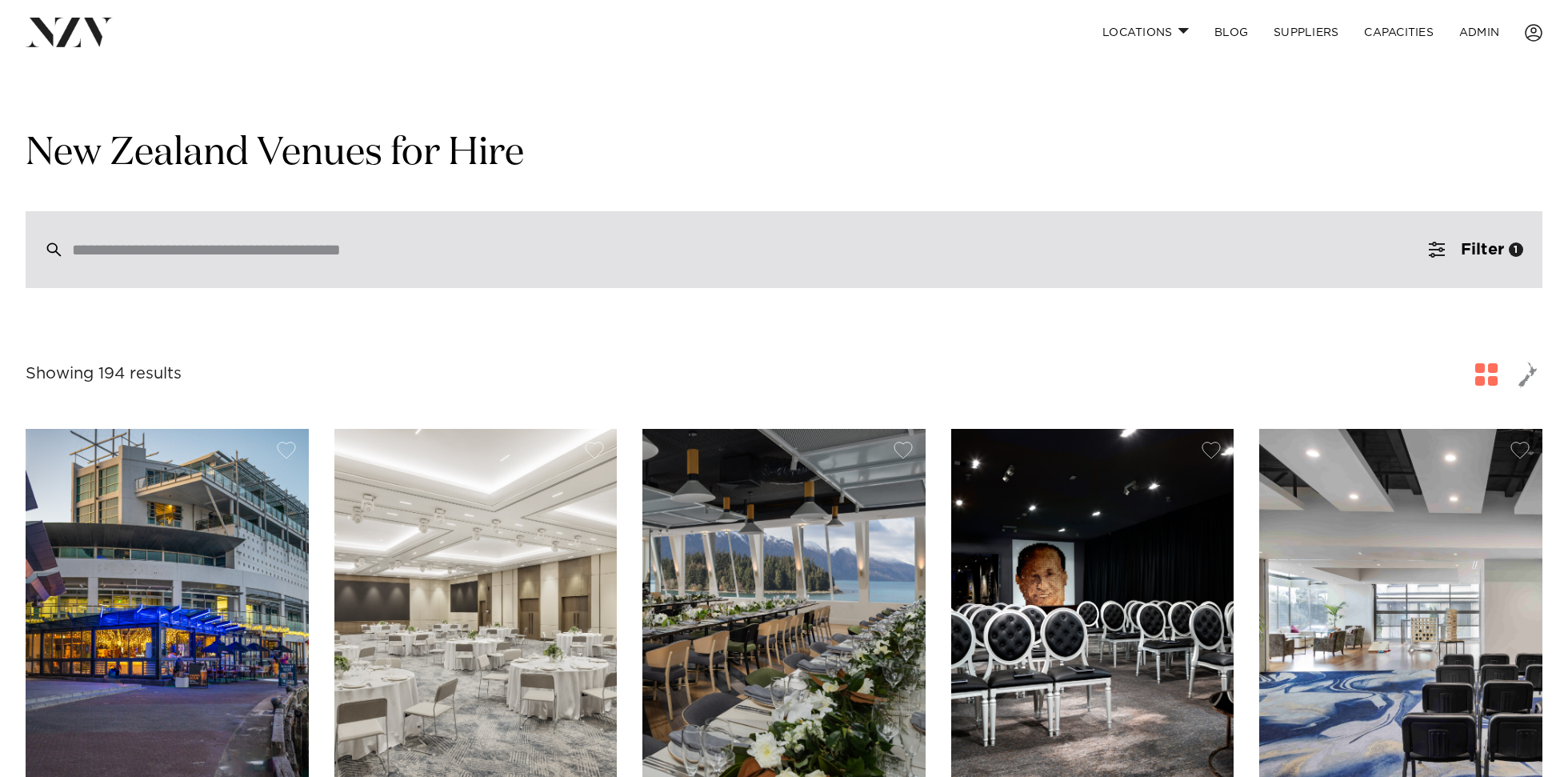
click at [479, 253] on input "search" at bounding box center [750, 249] width 1357 height 17
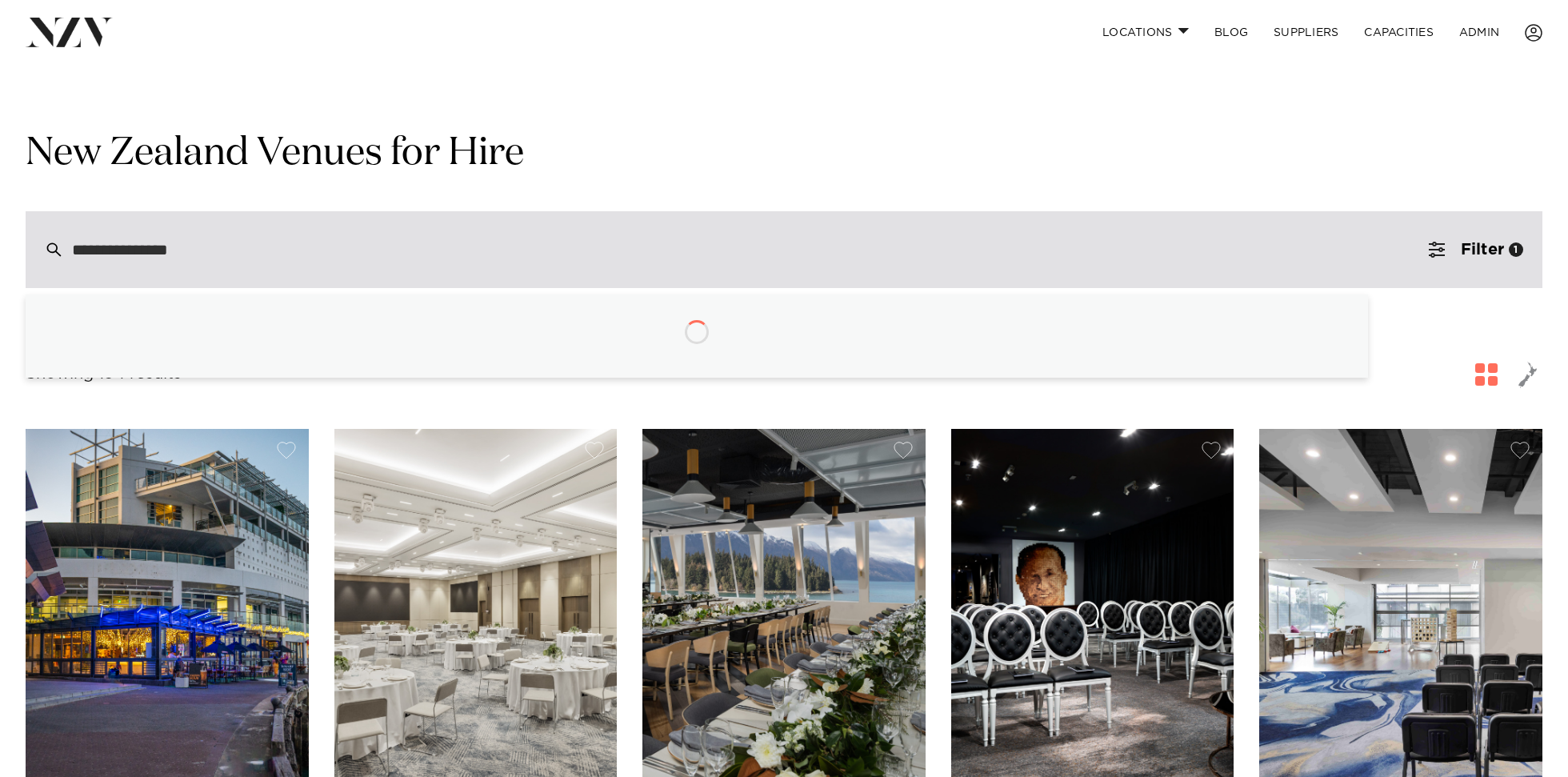
type input "**********"
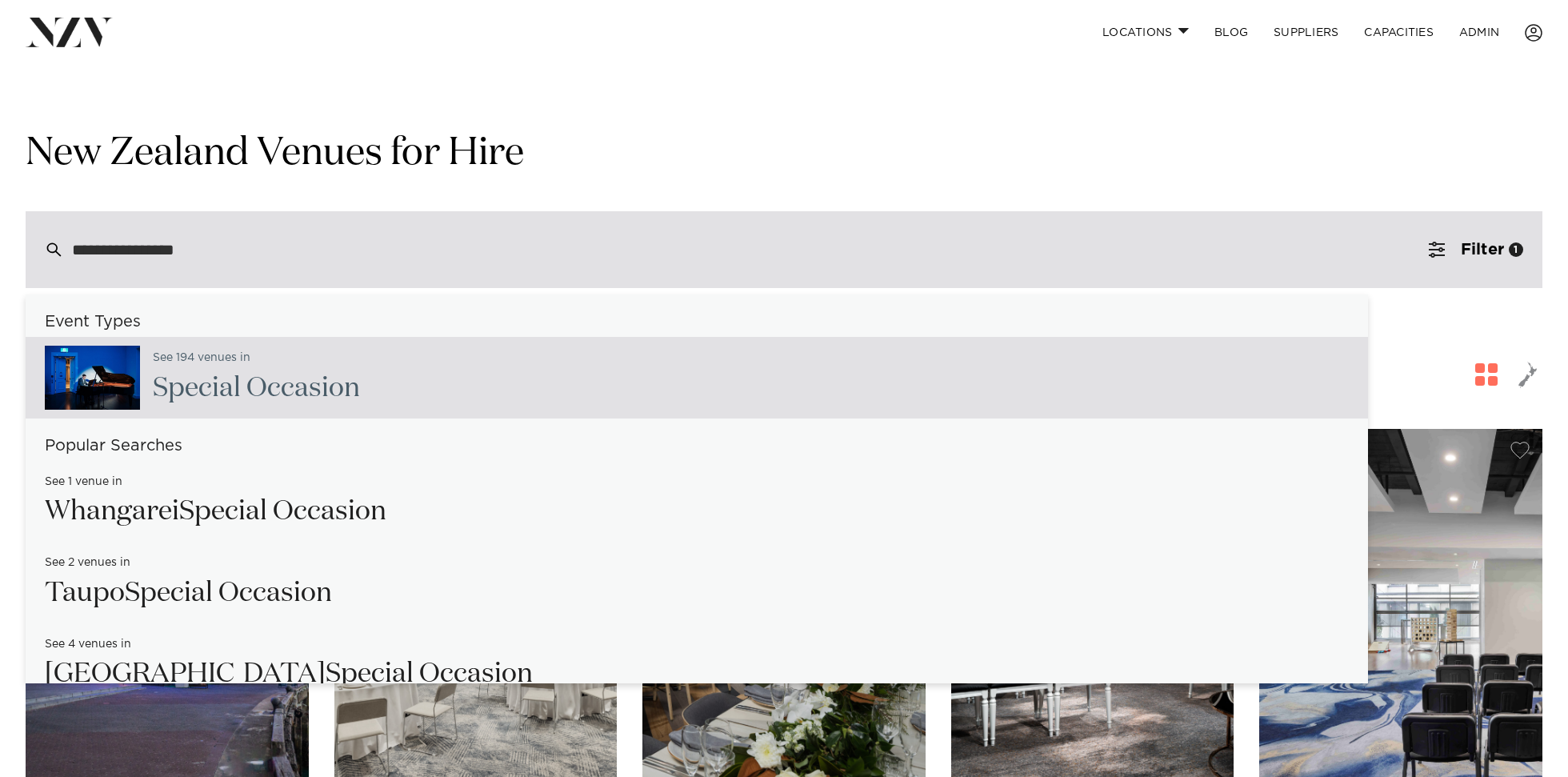
click at [371, 388] on div "See 194 venues in Special Occasion" at bounding box center [696, 378] width 1343 height 82
type input "**********"
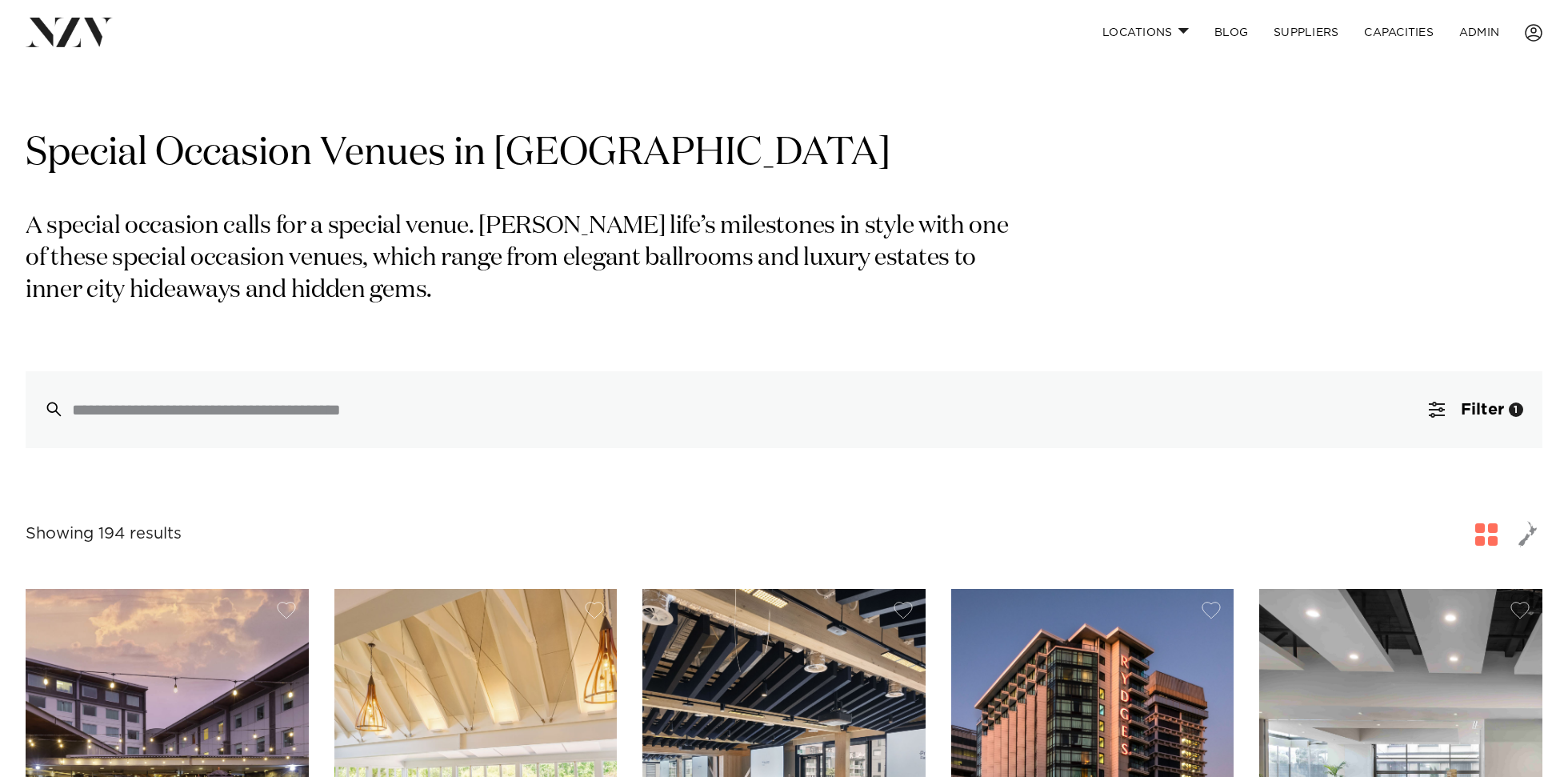
click at [1086, 256] on div "Special Occasion Venues in New Zealand A special occasion calls for a special v…" at bounding box center [784, 288] width 1518 height 319
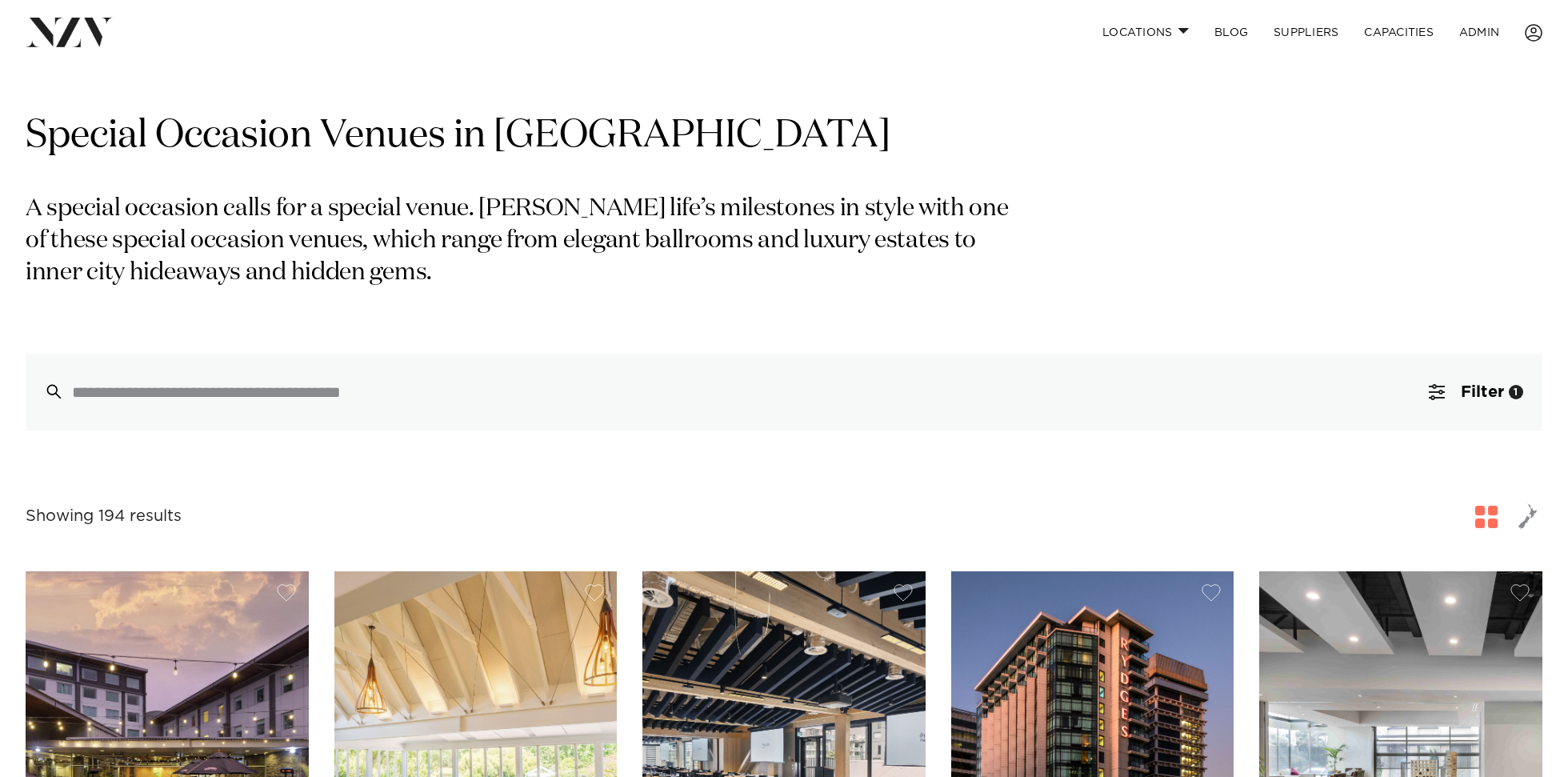
scroll to position [20, 0]
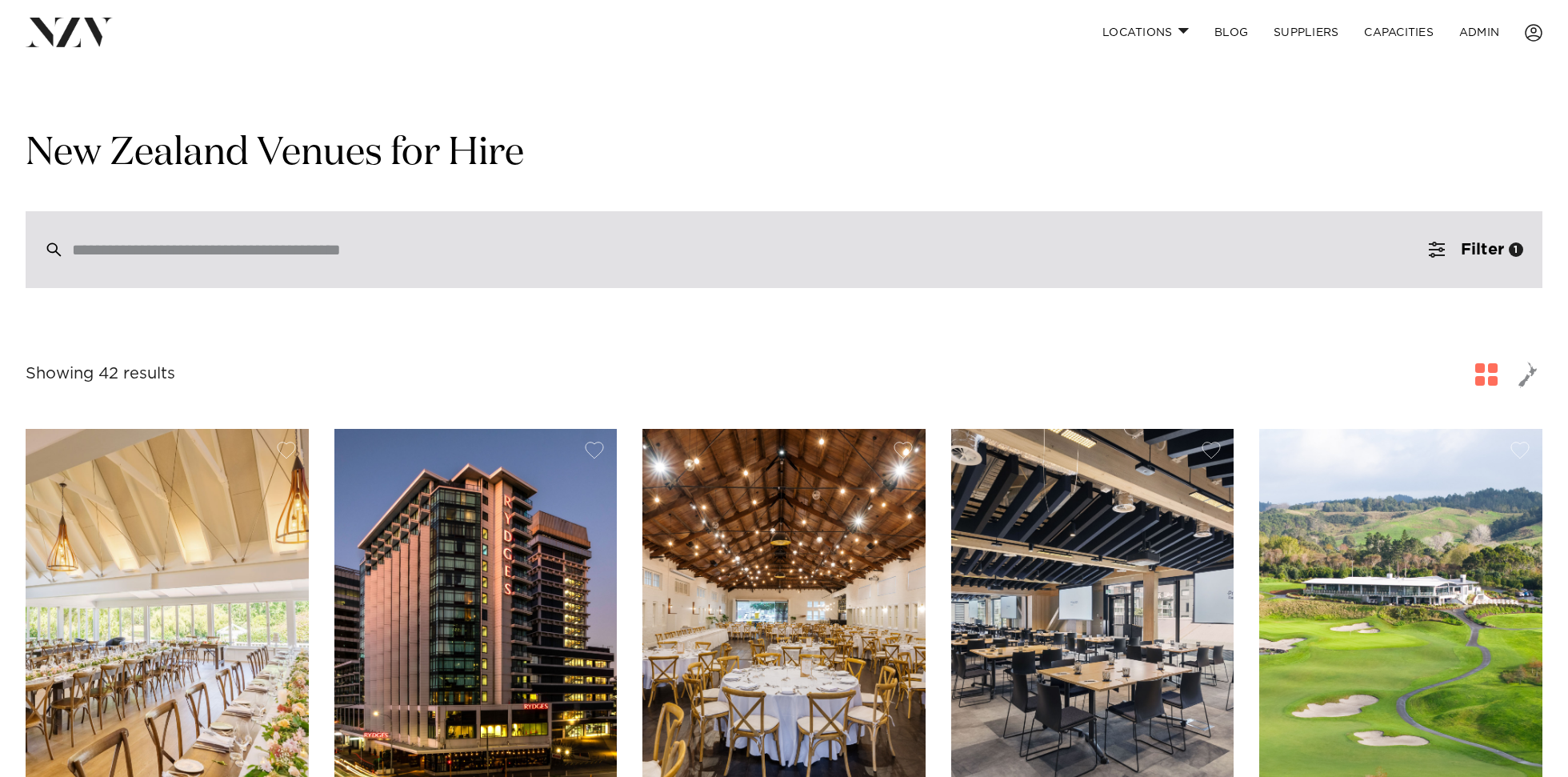
scroll to position [25, 0]
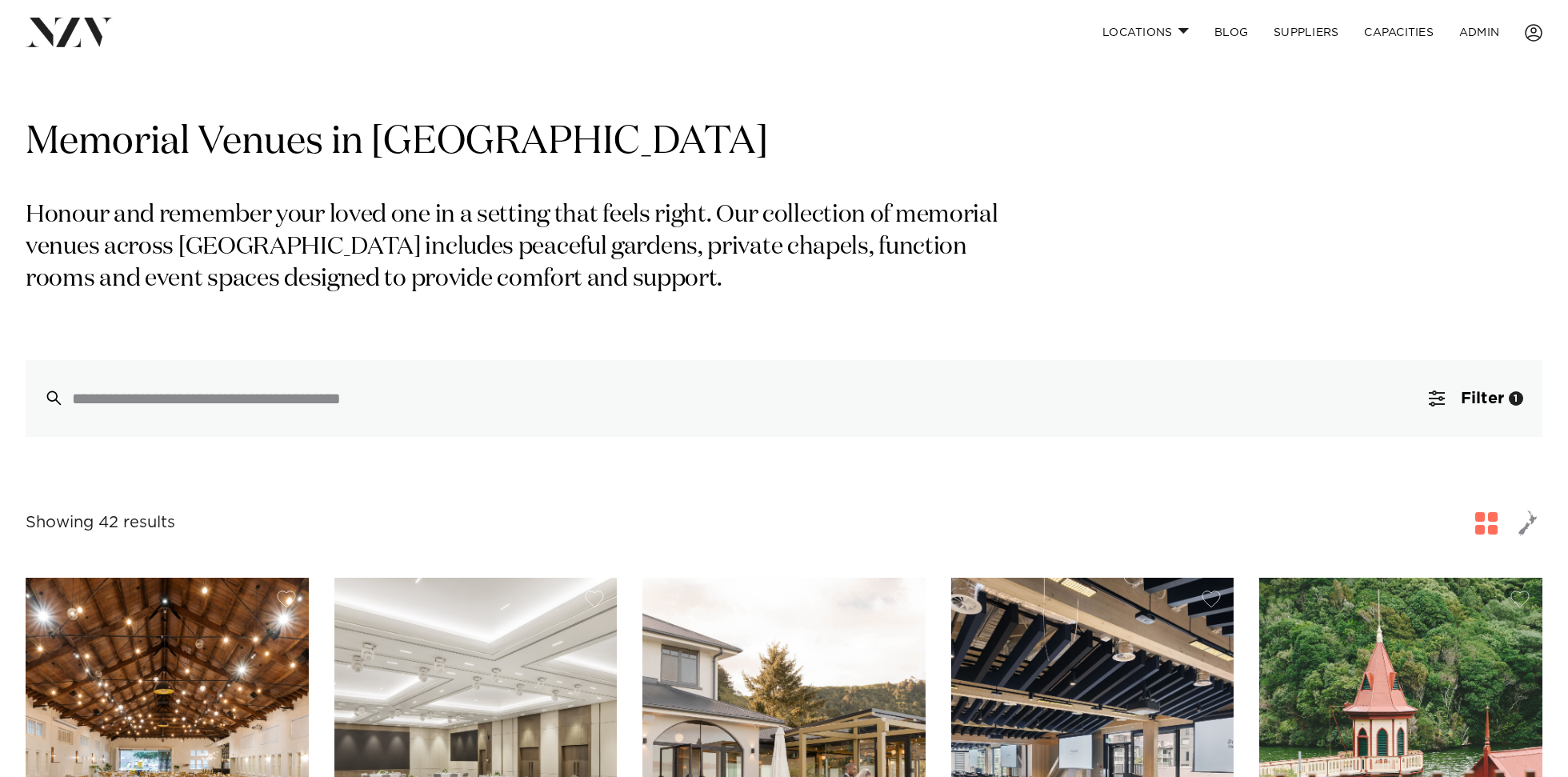
scroll to position [13, 0]
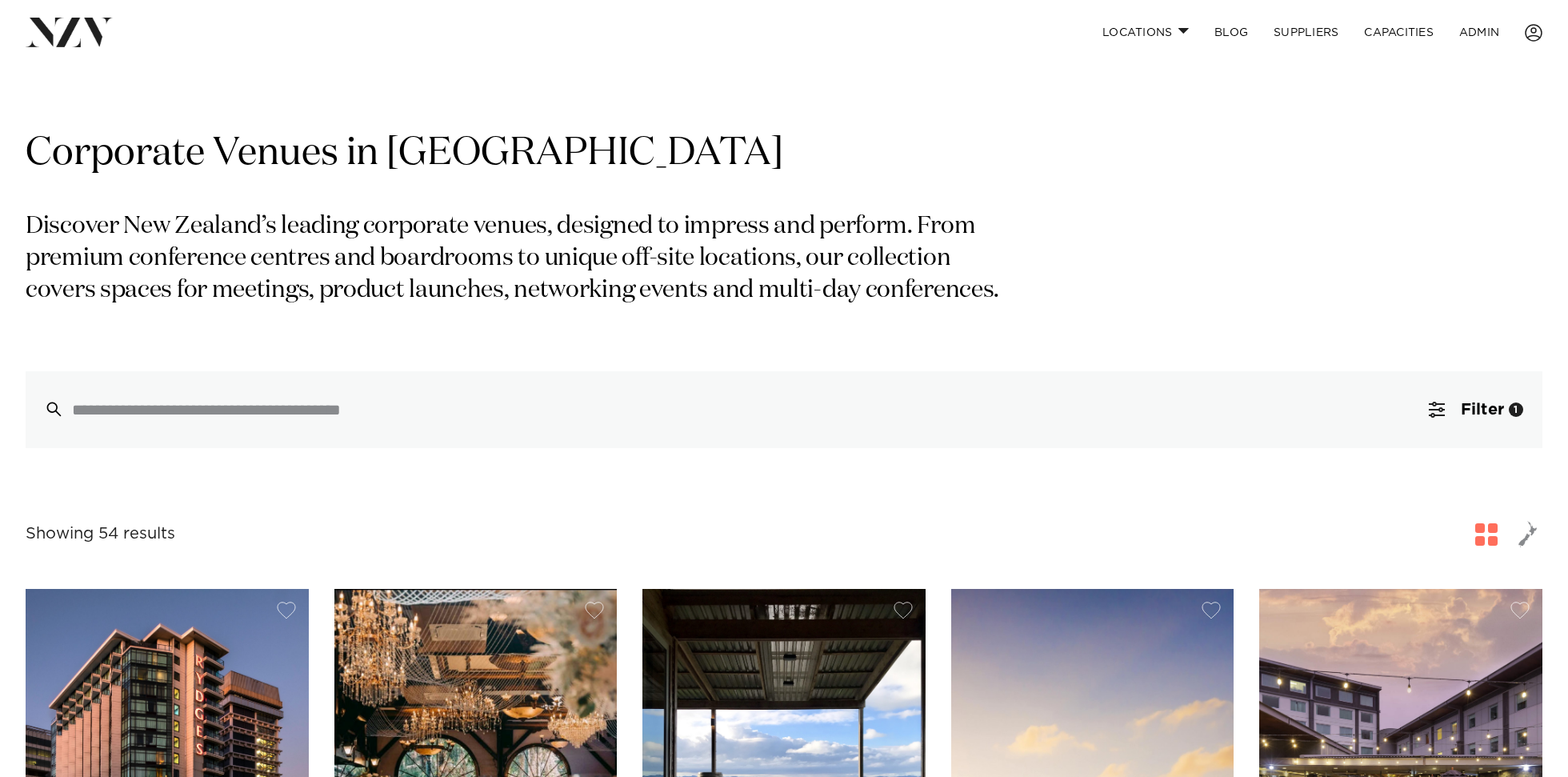
click at [321, 292] on p "Discover New Zealand’s leading corporate venues, designed to impress and perfor…" at bounding box center [520, 259] width 989 height 96
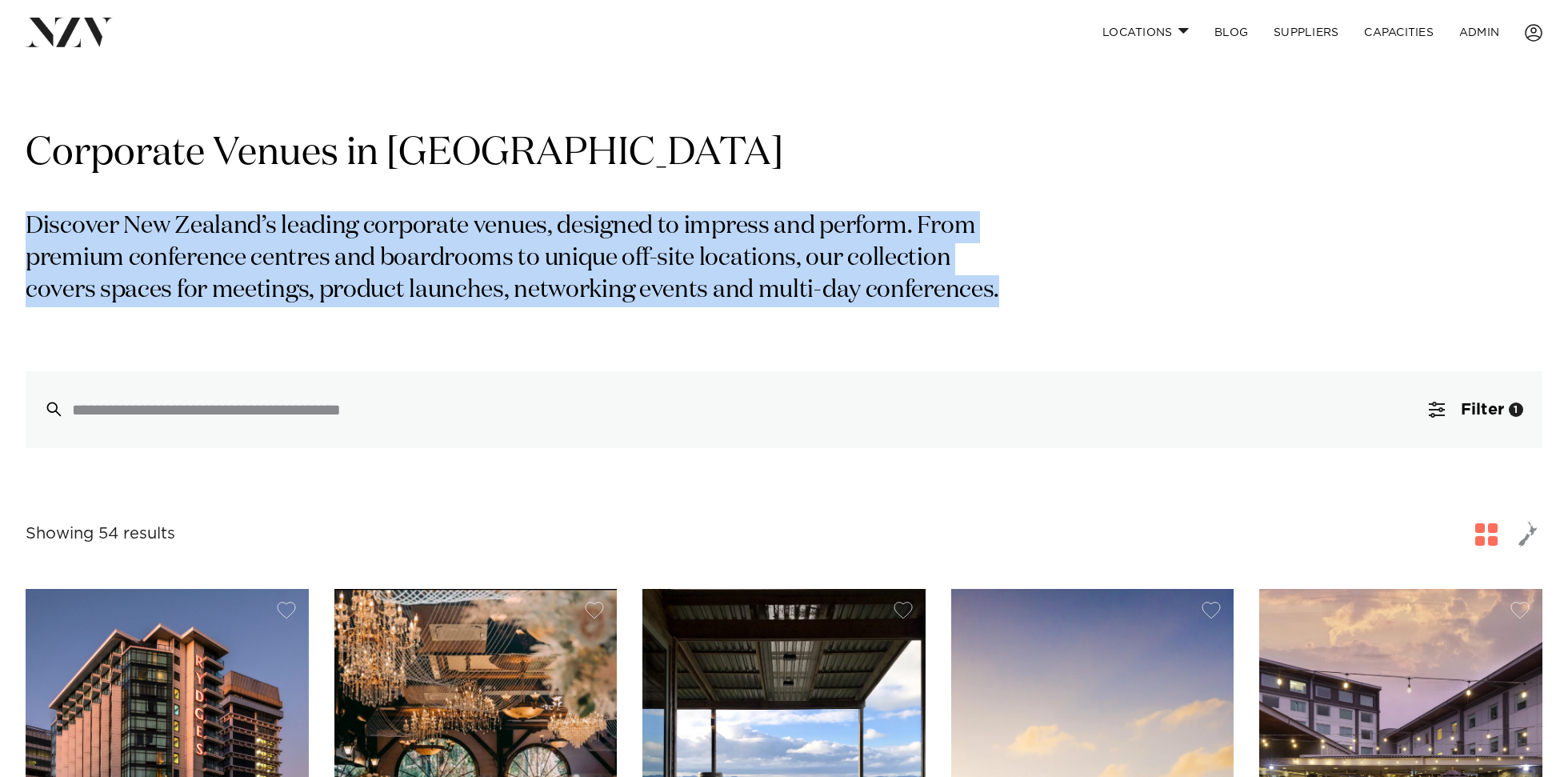
click at [642, 163] on h1 "Corporate Venues in New Zealand" at bounding box center [784, 154] width 1518 height 50
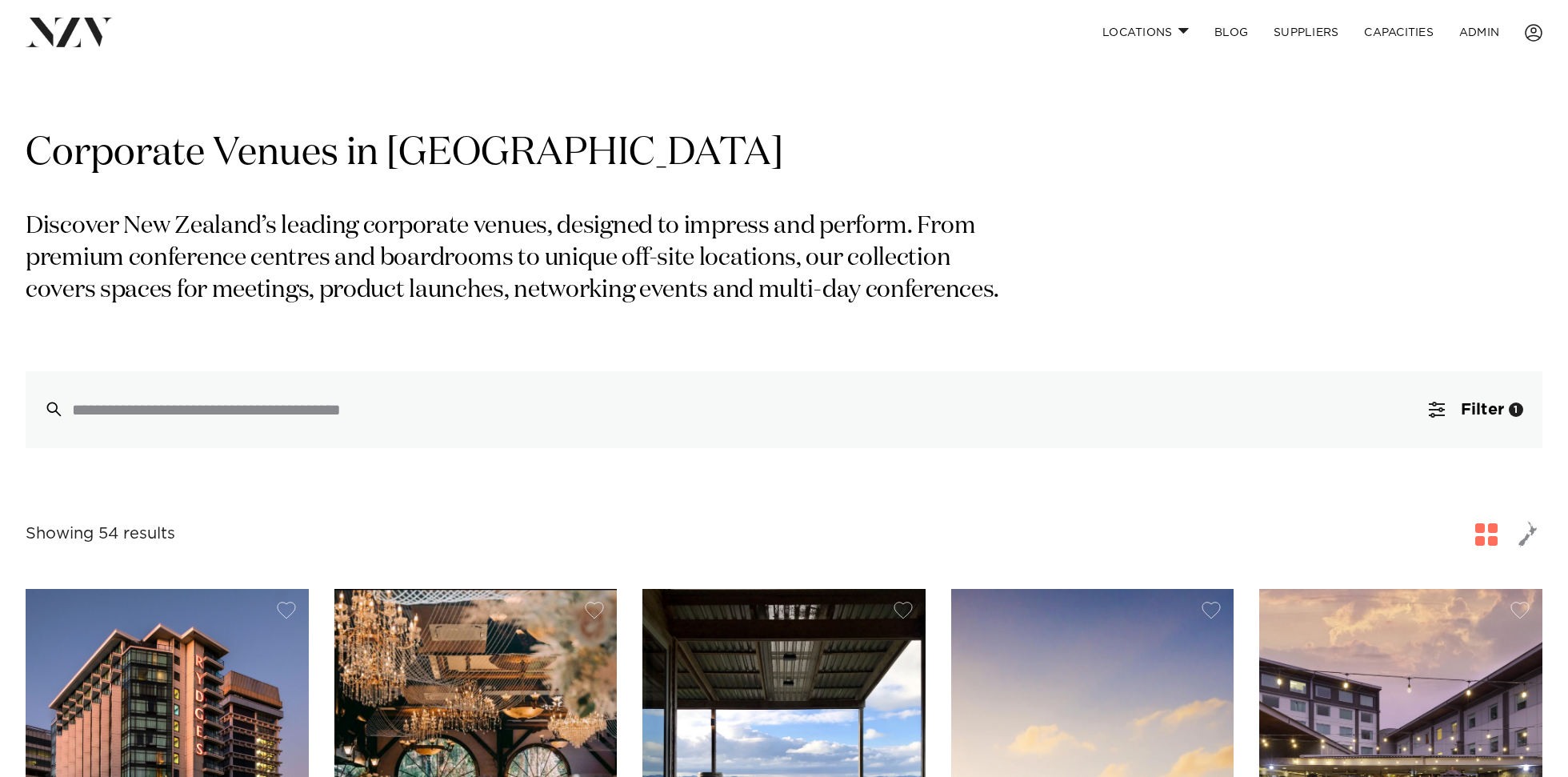
click at [648, 300] on p "Discover New Zealand’s leading corporate venues, designed to impress and perfor…" at bounding box center [520, 259] width 989 height 96
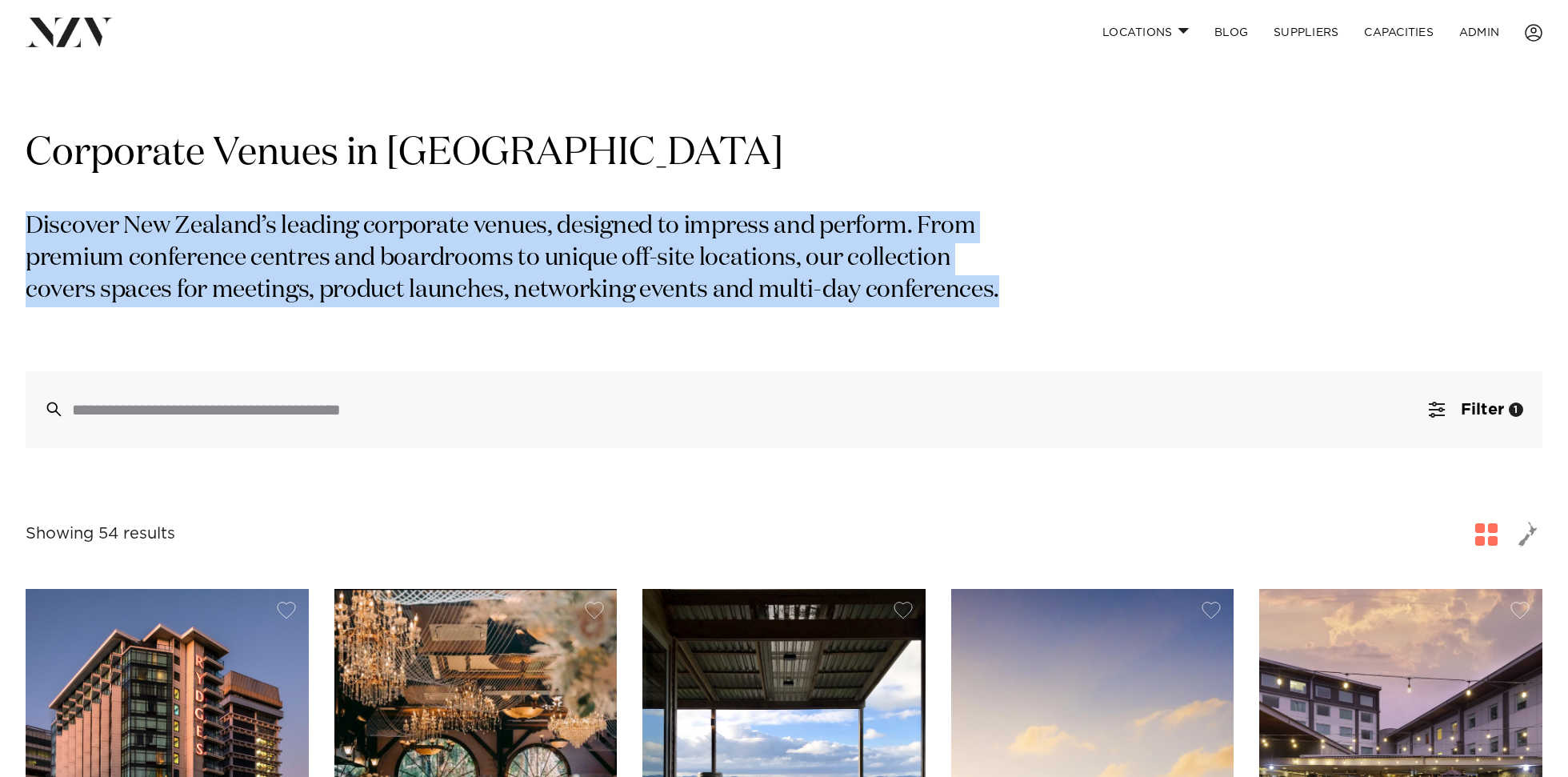
click at [648, 300] on p "Discover New Zealand’s leading corporate venues, designed to impress and perfor…" at bounding box center [520, 259] width 989 height 96
click at [580, 176] on h1 "Corporate Venues in New Zealand" at bounding box center [784, 154] width 1518 height 50
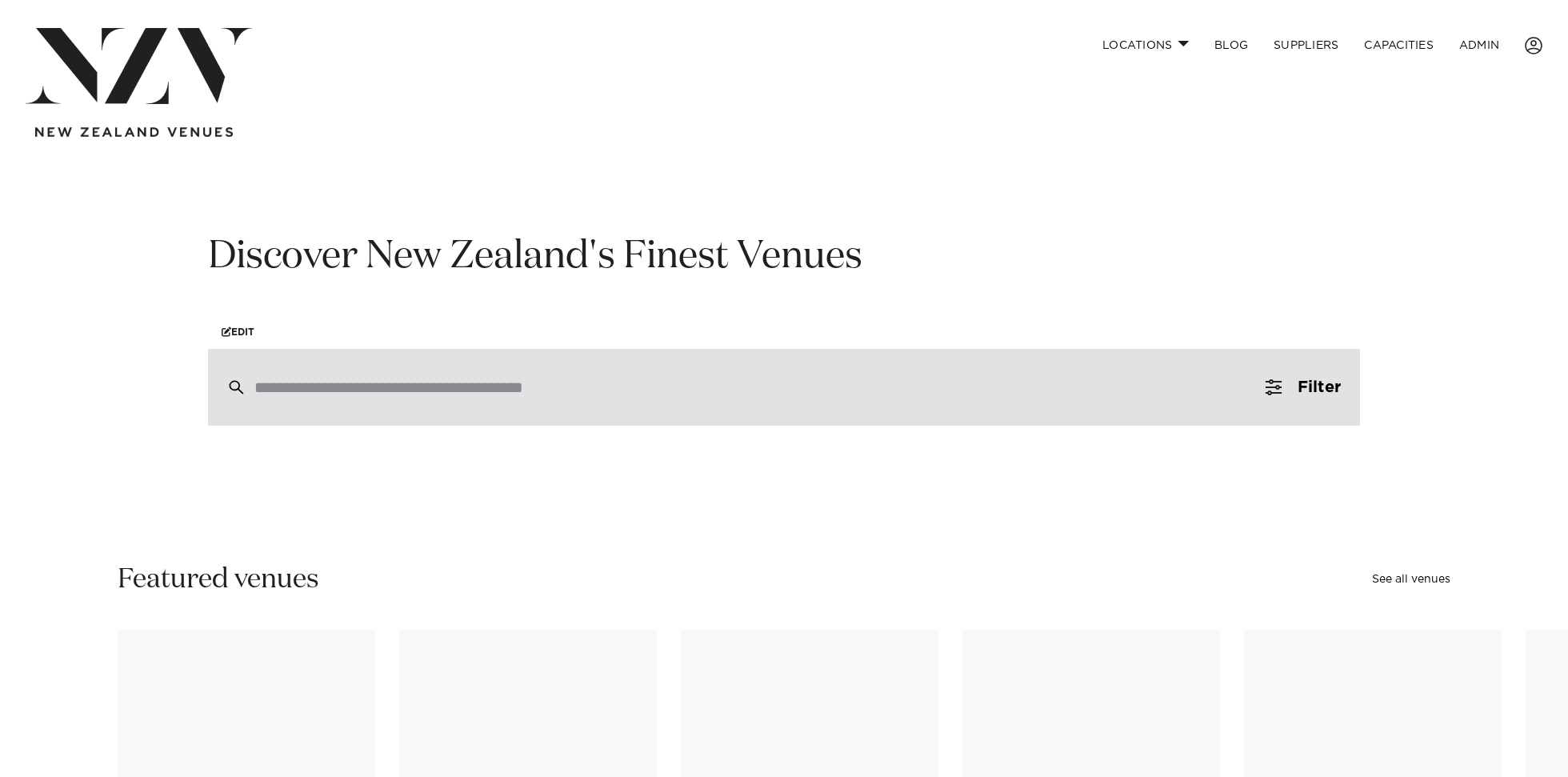
click at [376, 406] on div at bounding box center [784, 387] width 1153 height 76
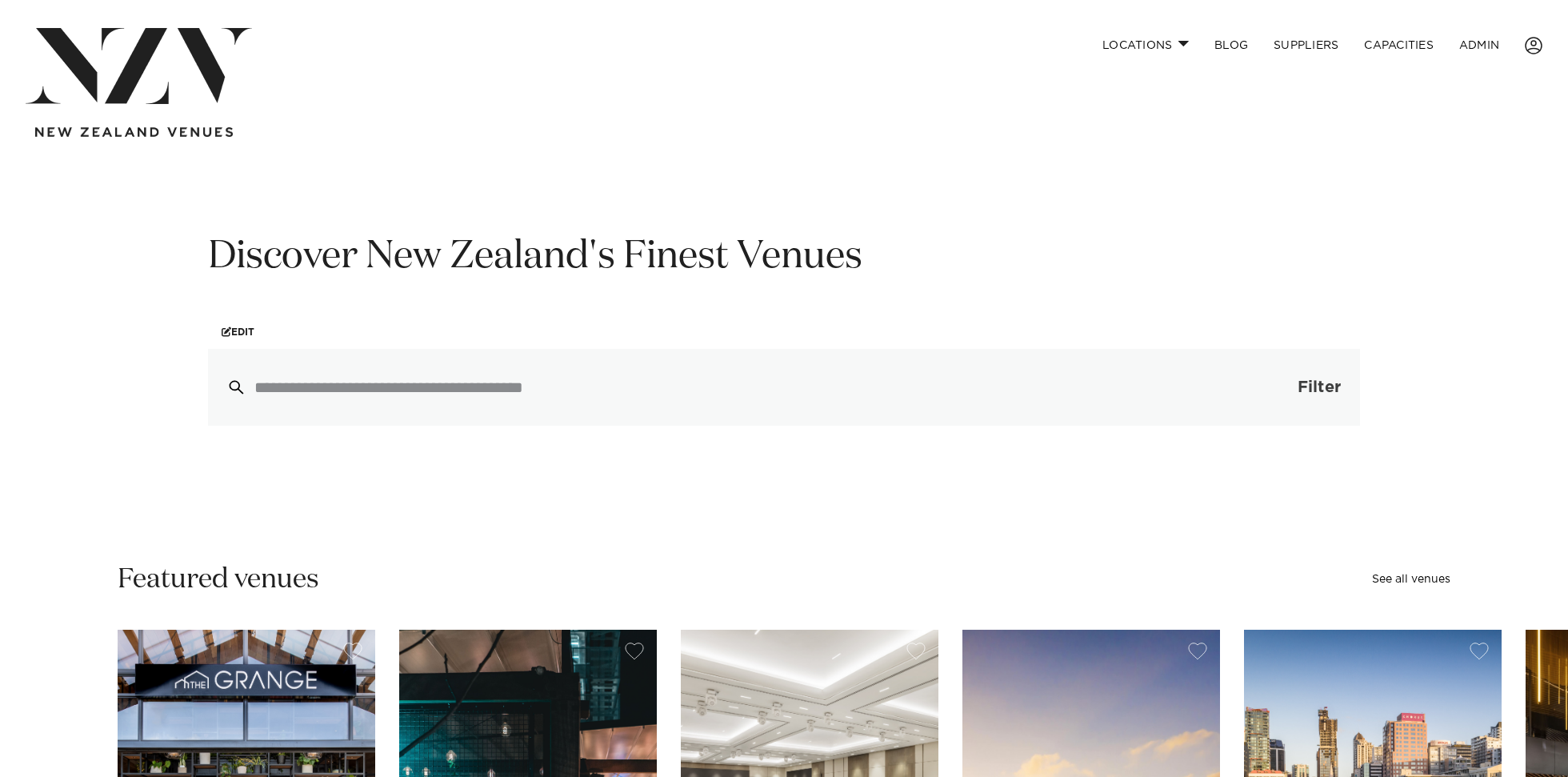
click at [1270, 397] on button "Filter 0" at bounding box center [1303, 387] width 114 height 76
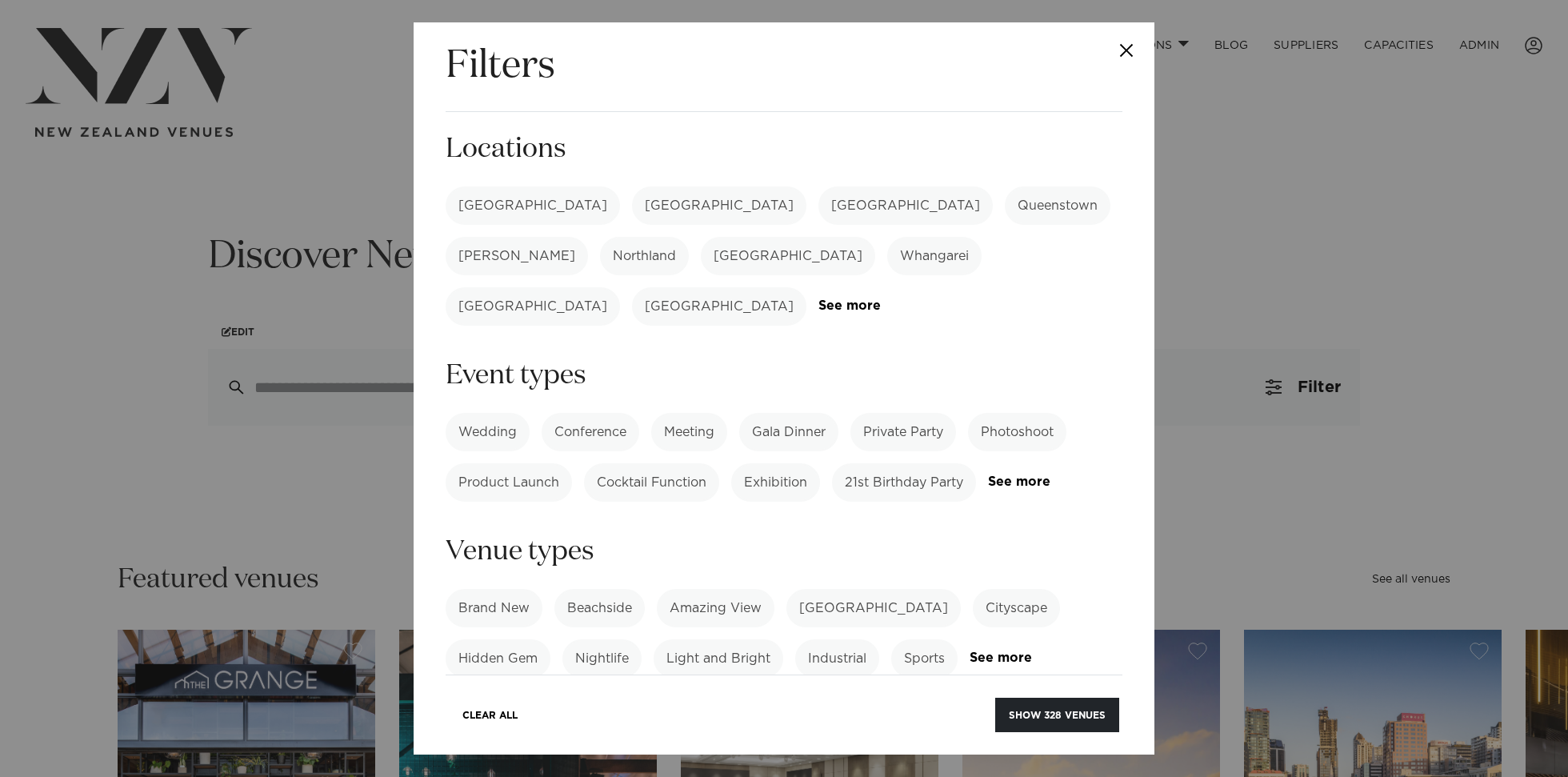
click at [486, 210] on label "[GEOGRAPHIC_DATA]" at bounding box center [533, 206] width 175 height 38
click at [585, 413] on label "Conference" at bounding box center [590, 432] width 97 height 38
click at [849, 589] on label "[GEOGRAPHIC_DATA]" at bounding box center [874, 608] width 175 height 38
click at [1056, 710] on button "Show 8 venues" at bounding box center [1063, 715] width 113 height 35
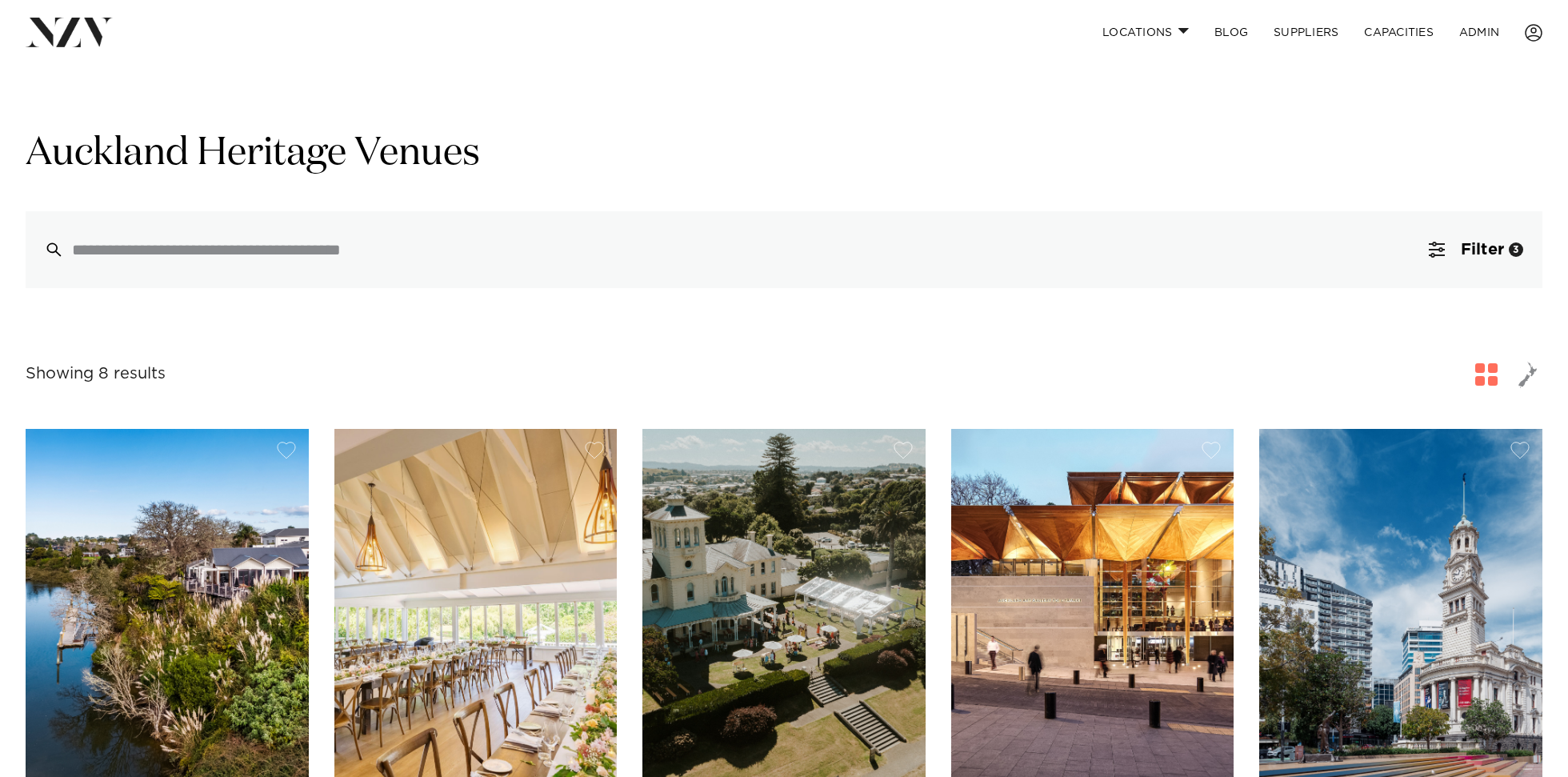
click at [69, 30] on img at bounding box center [69, 31] width 87 height 29
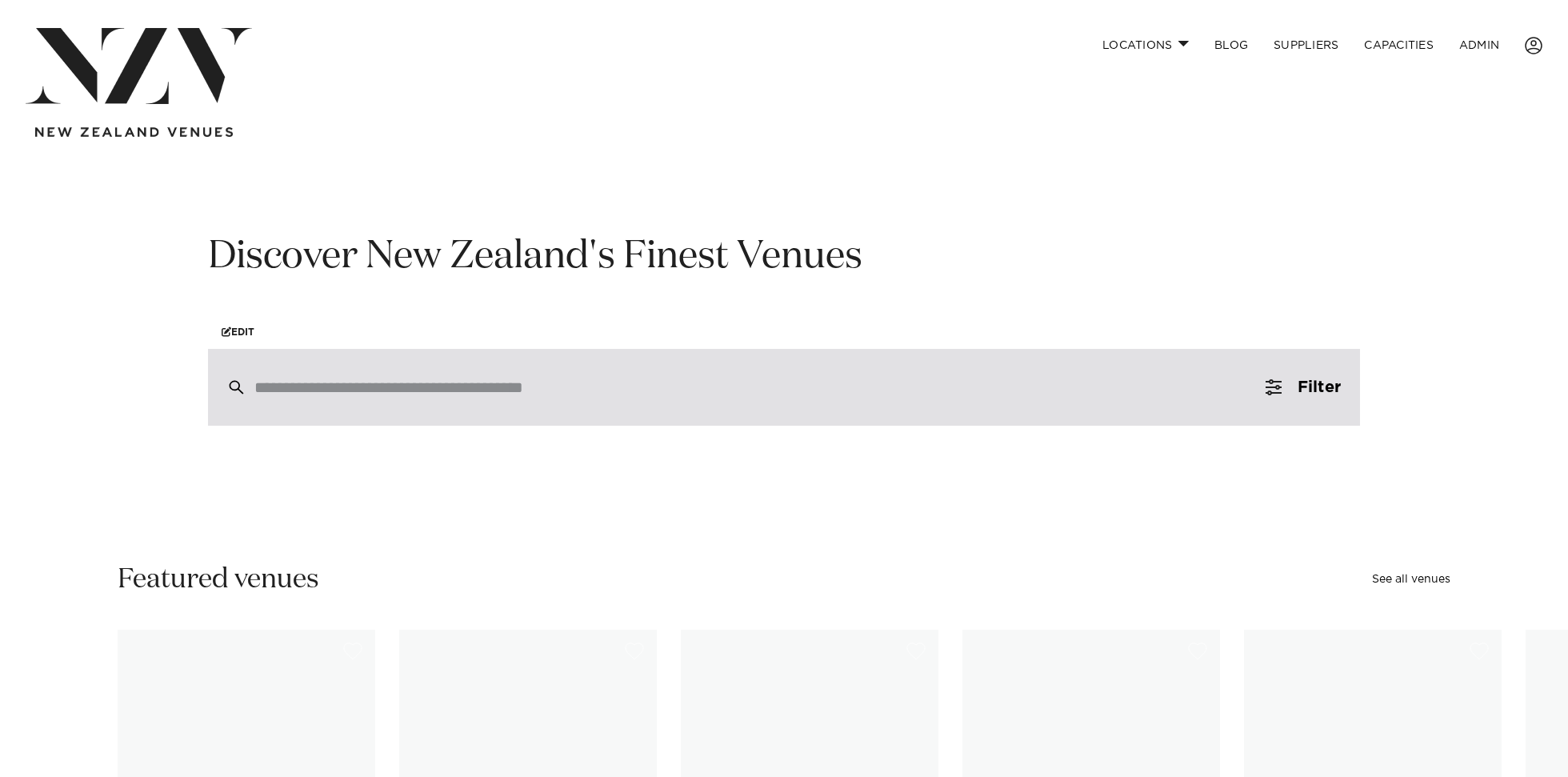
click at [392, 394] on input "search" at bounding box center [750, 387] width 992 height 17
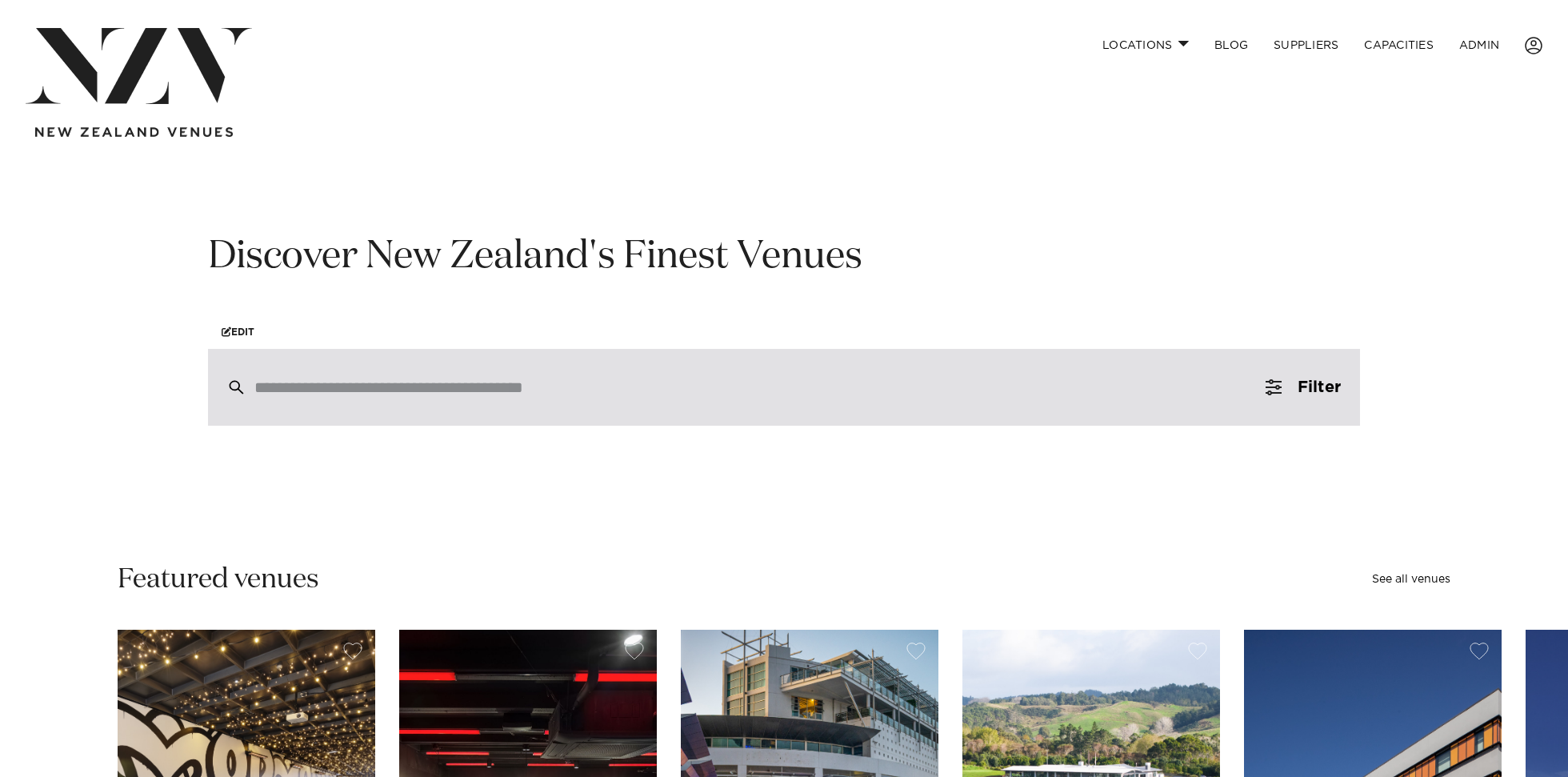
click at [439, 402] on div at bounding box center [784, 387] width 1153 height 76
type input "*"
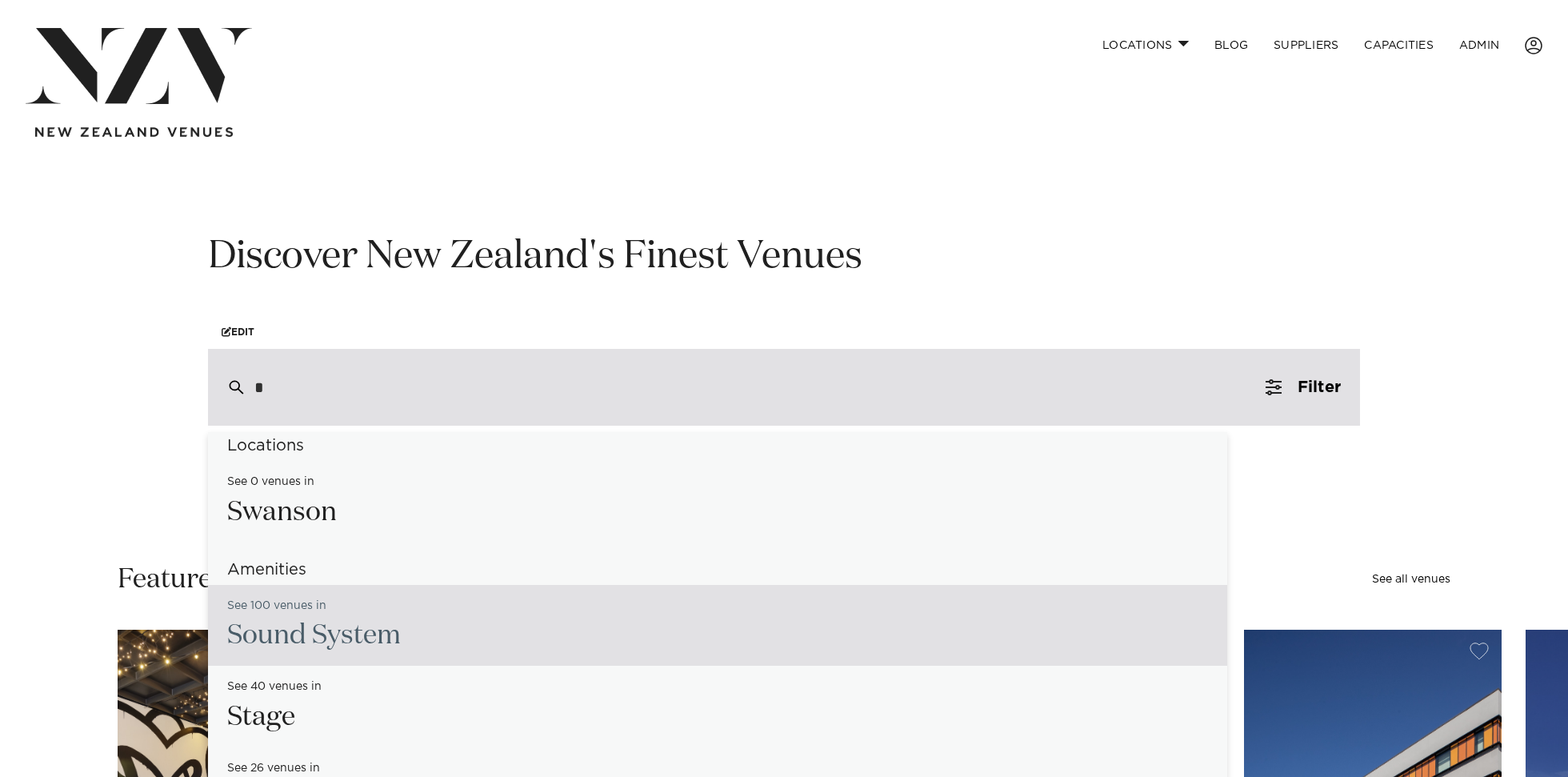
scroll to position [19, 0]
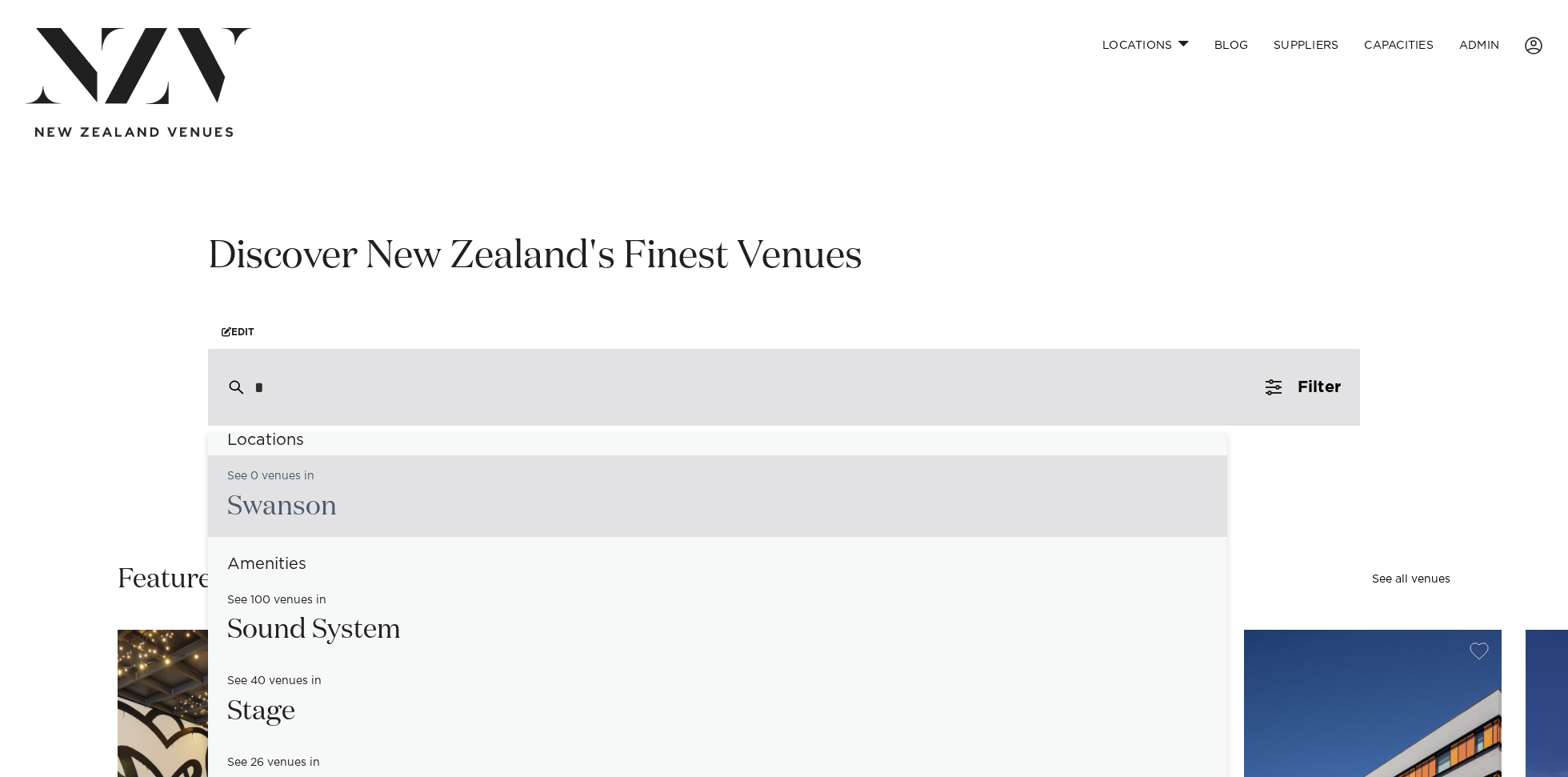
click at [325, 504] on h2 "S wanson" at bounding box center [282, 507] width 110 height 36
type input "**********"
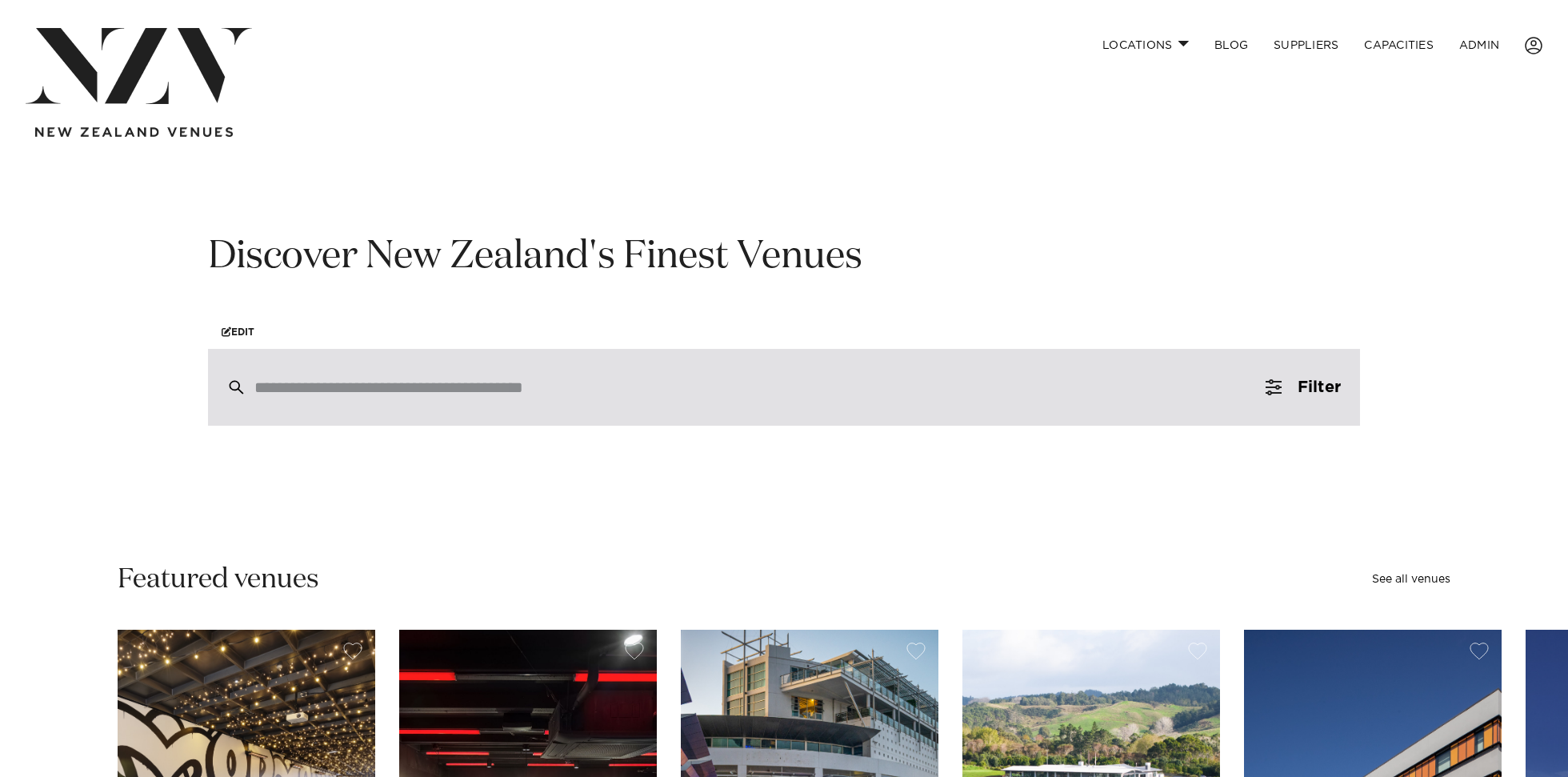
click at [370, 396] on input "search" at bounding box center [750, 387] width 992 height 17
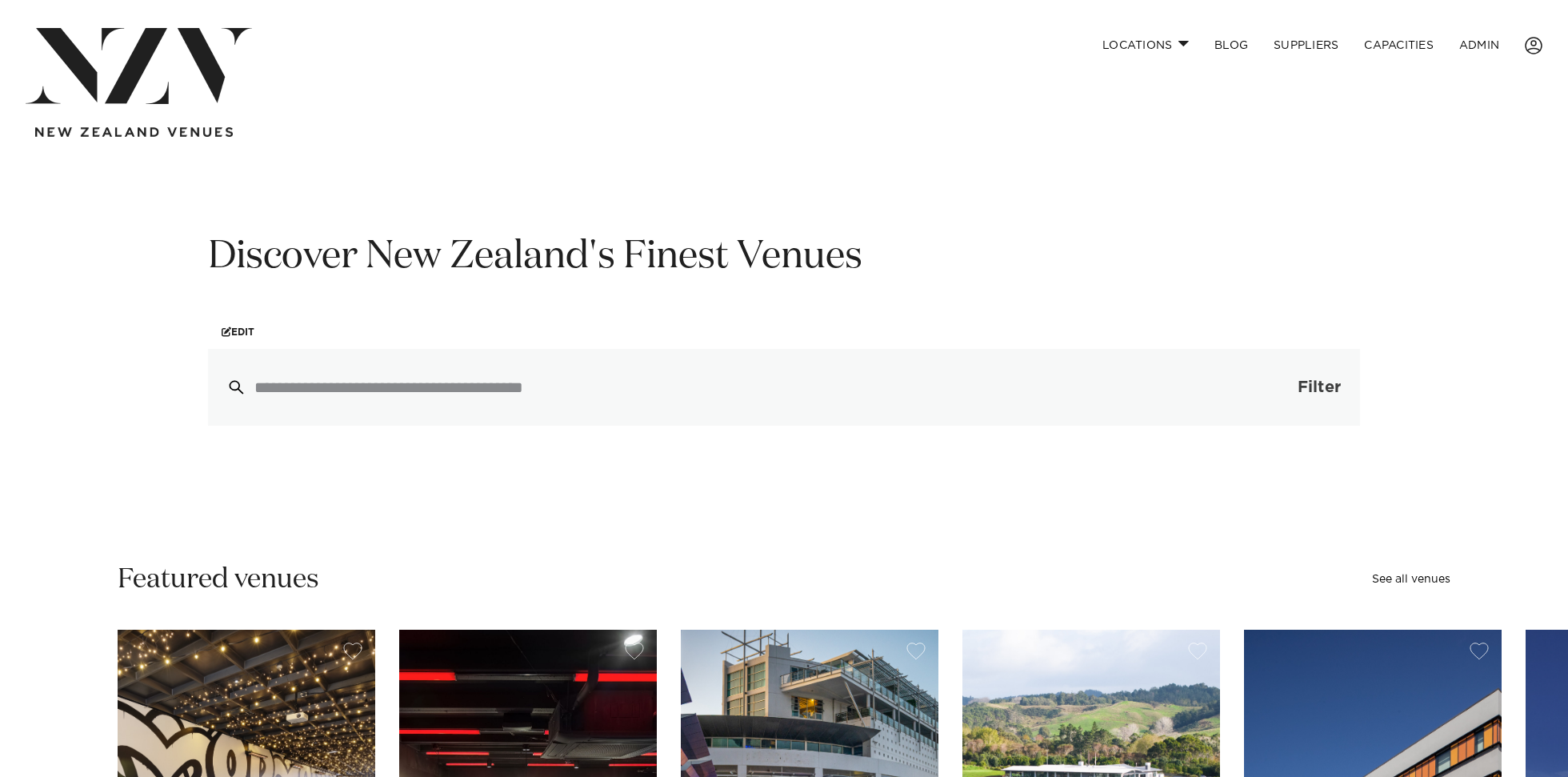
click at [1300, 379] on button "Filter 0" at bounding box center [1303, 387] width 114 height 76
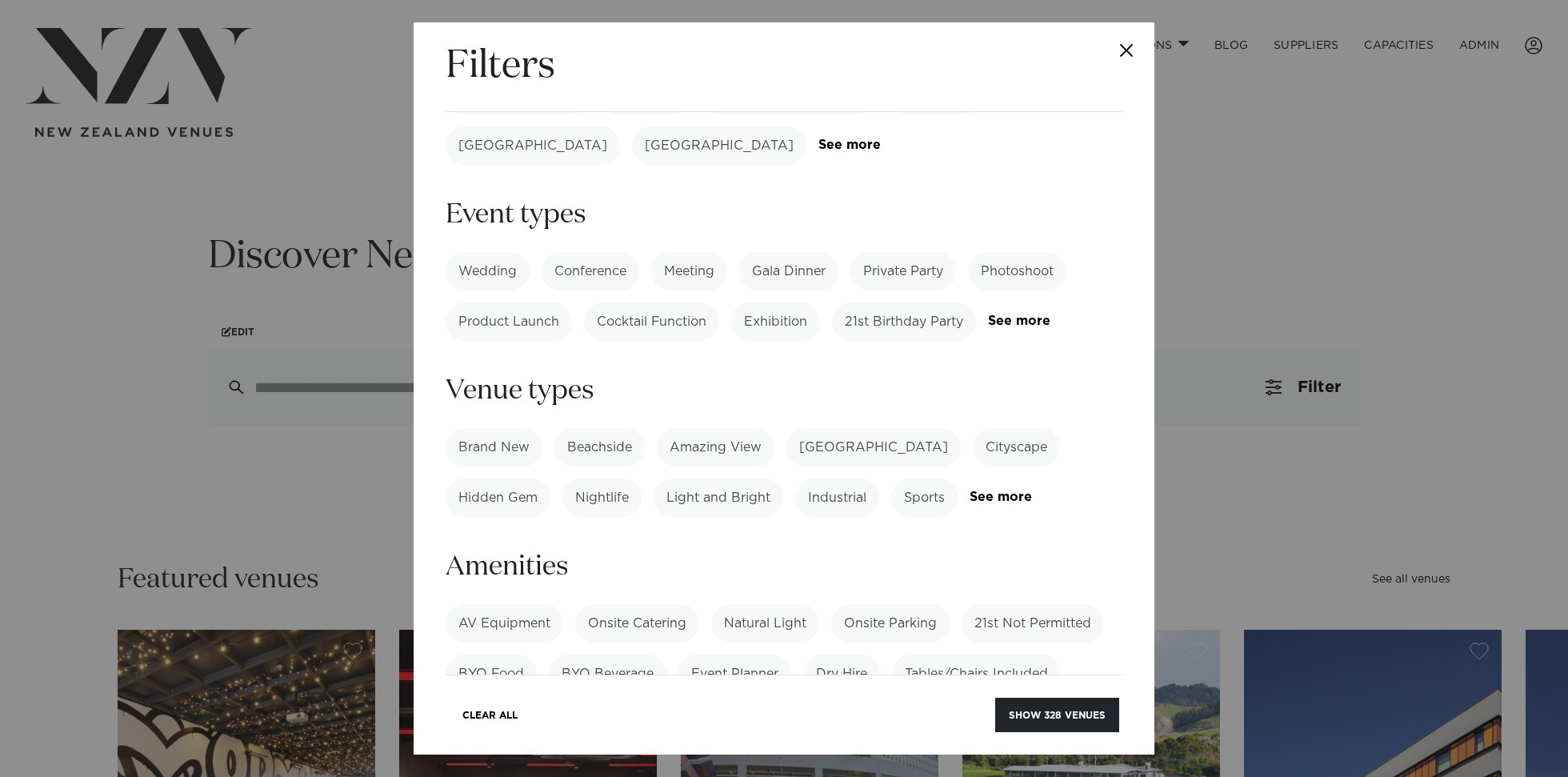
scroll to position [226, 0]
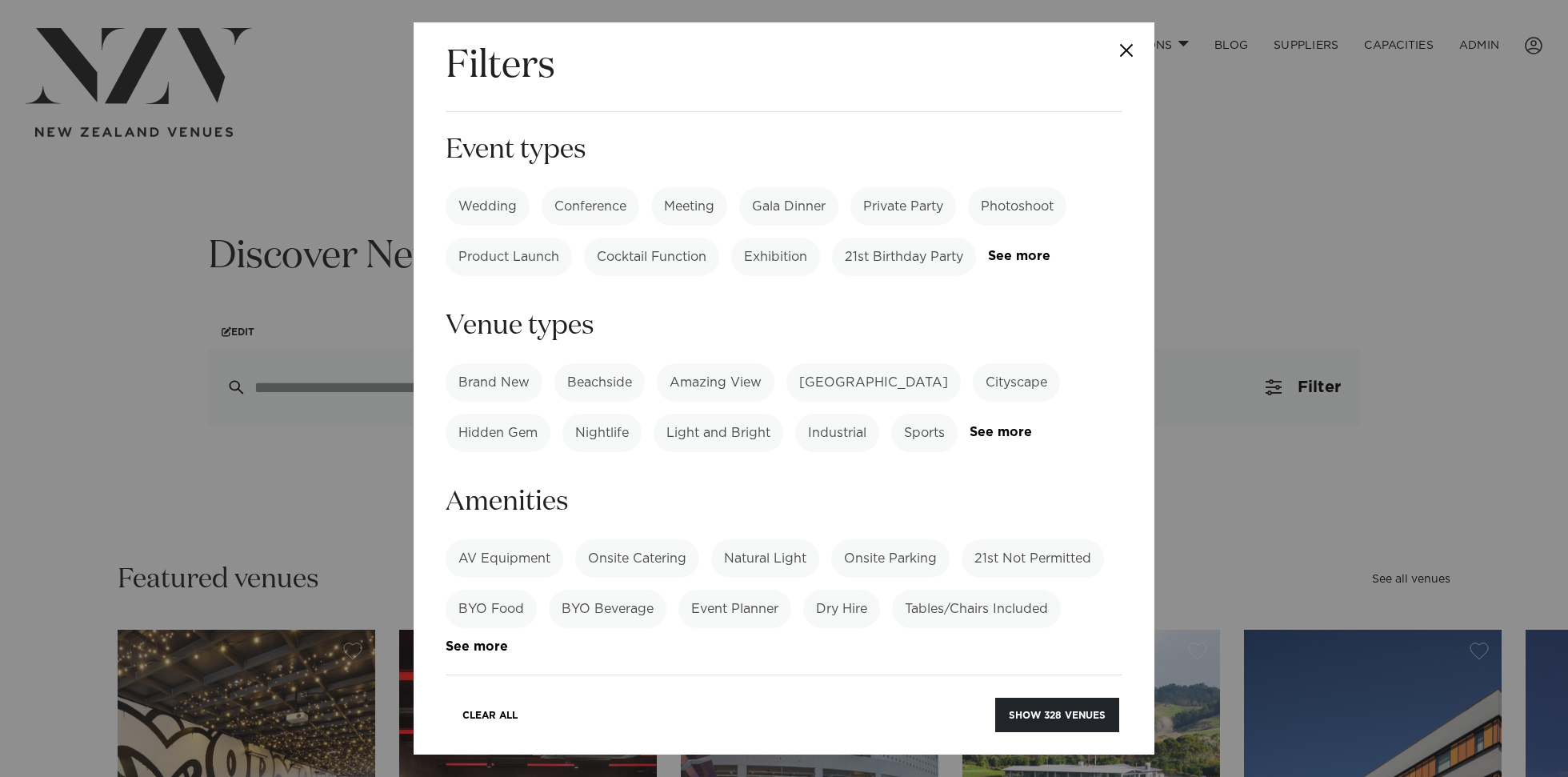
click at [629, 540] on label "Onsite Catering" at bounding box center [637, 559] width 124 height 38
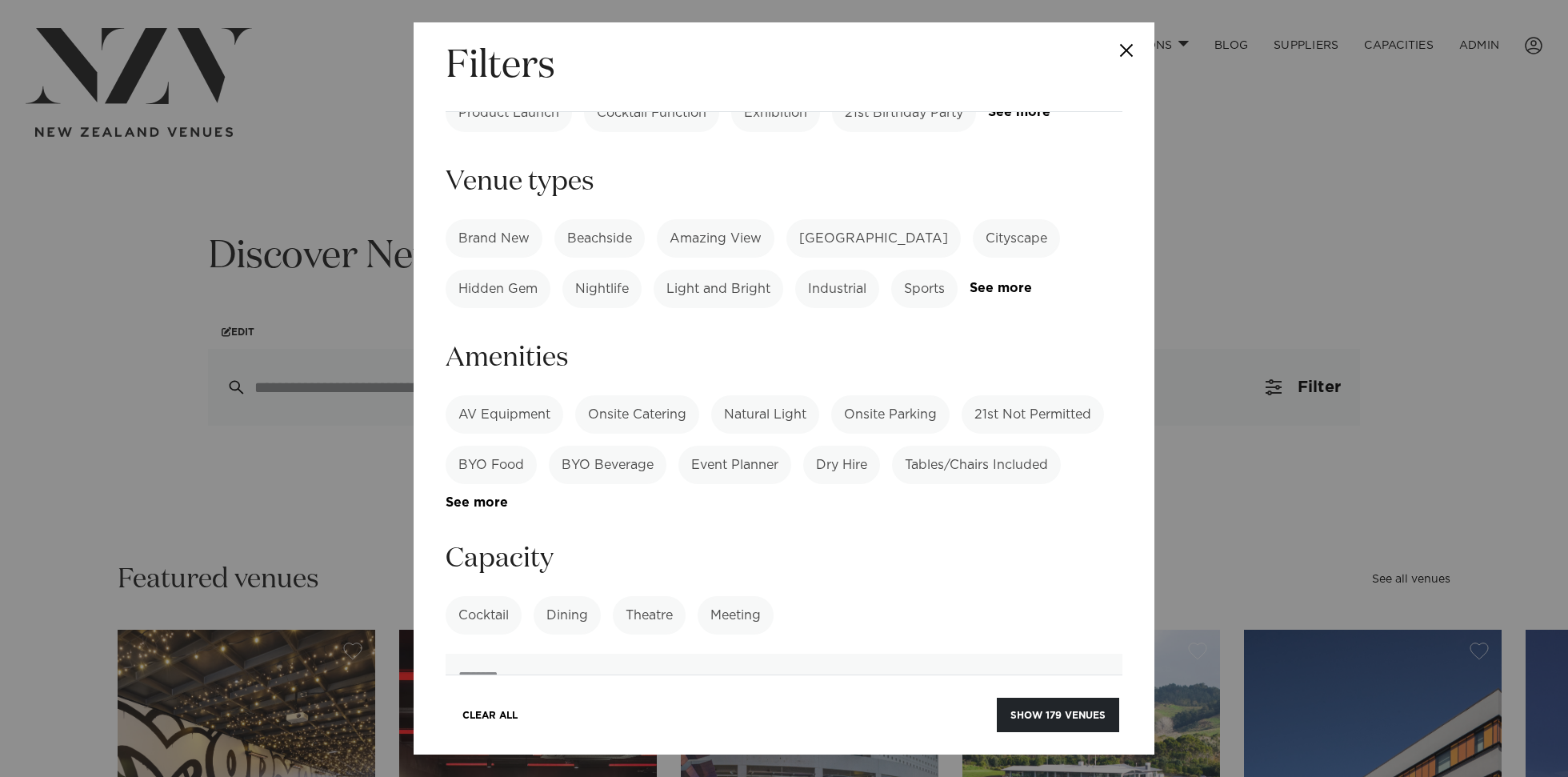
scroll to position [375, 0]
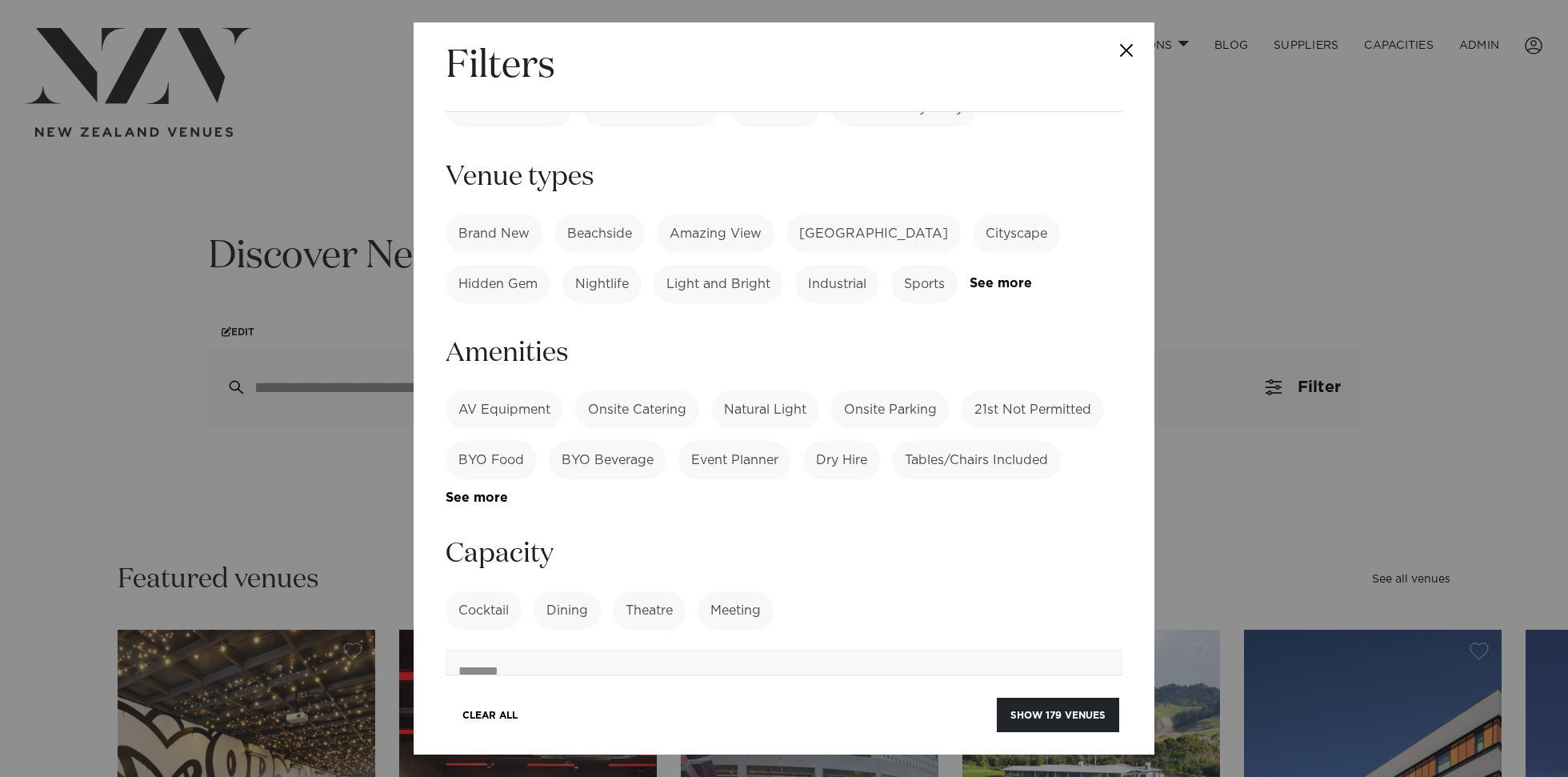
click at [638, 591] on label "Theatre" at bounding box center [649, 610] width 73 height 38
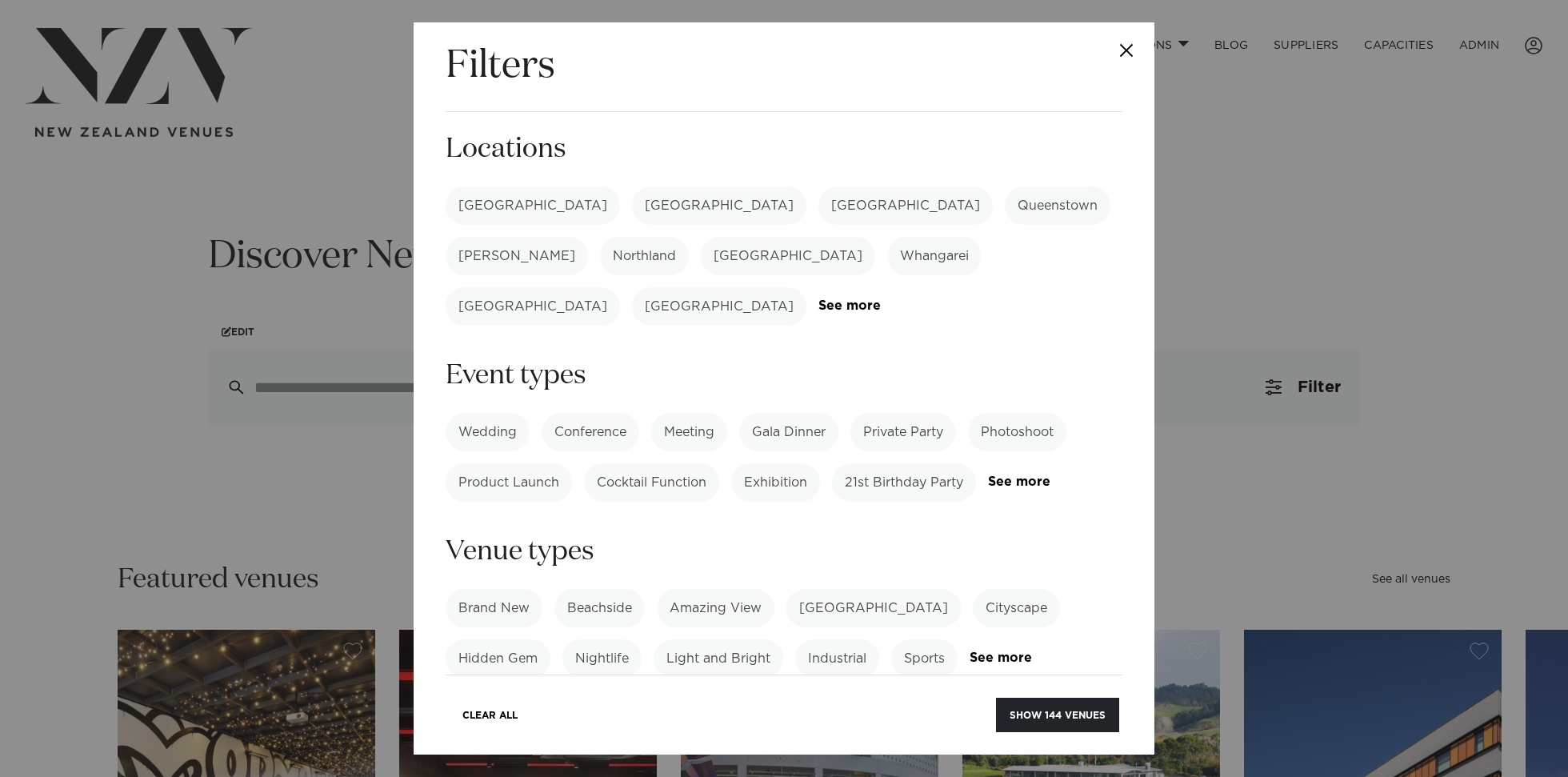
click at [887, 260] on label "Whangarei" at bounding box center [934, 256] width 95 height 38
click at [887, 255] on label "Whangarei" at bounding box center [934, 256] width 95 height 38
click at [491, 206] on label "[GEOGRAPHIC_DATA]" at bounding box center [533, 206] width 175 height 38
click at [1090, 708] on button "Show 71 venues" at bounding box center [1060, 715] width 116 height 35
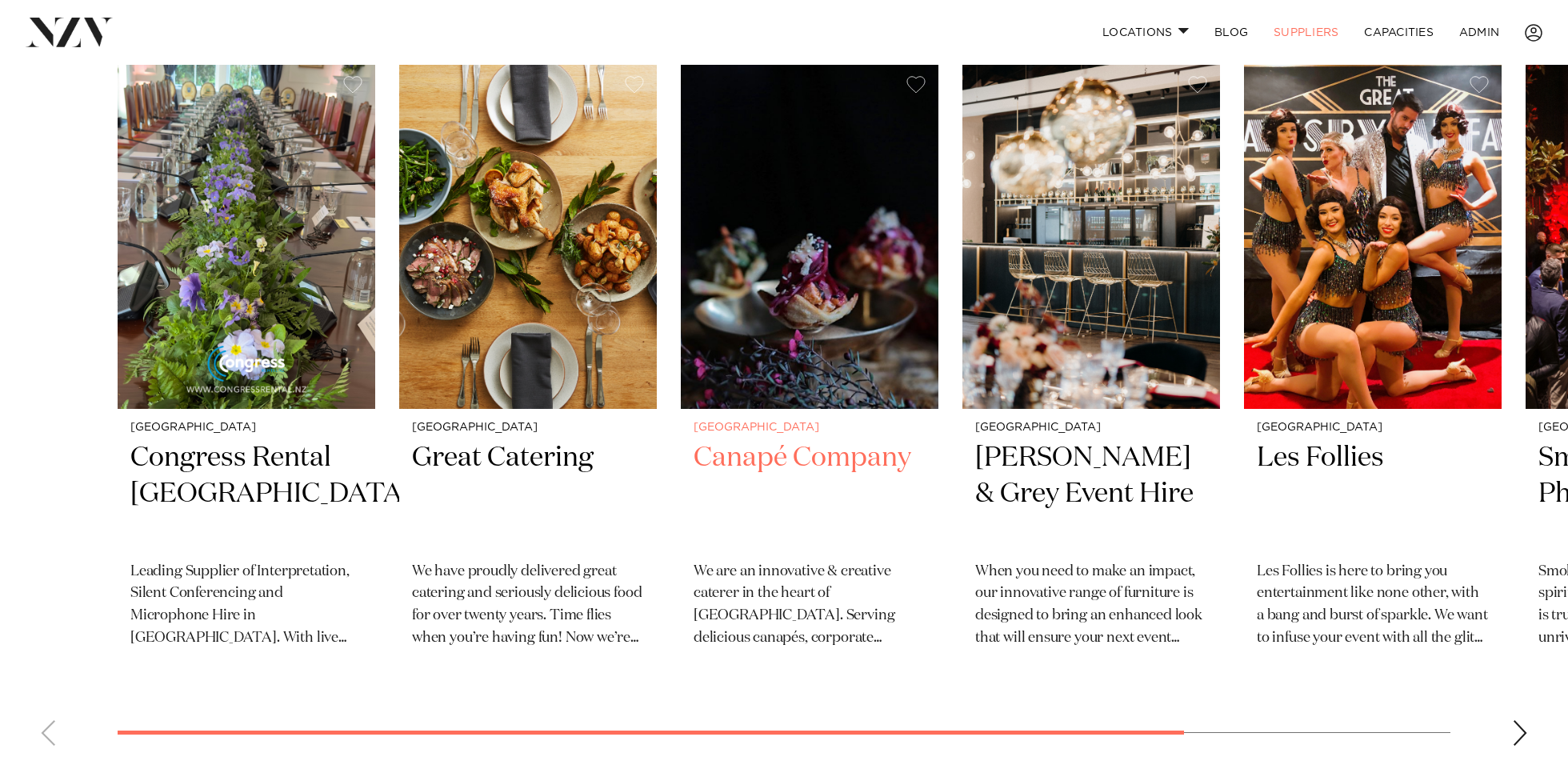
scroll to position [455, 0]
